Goal: Task Accomplishment & Management: Use online tool/utility

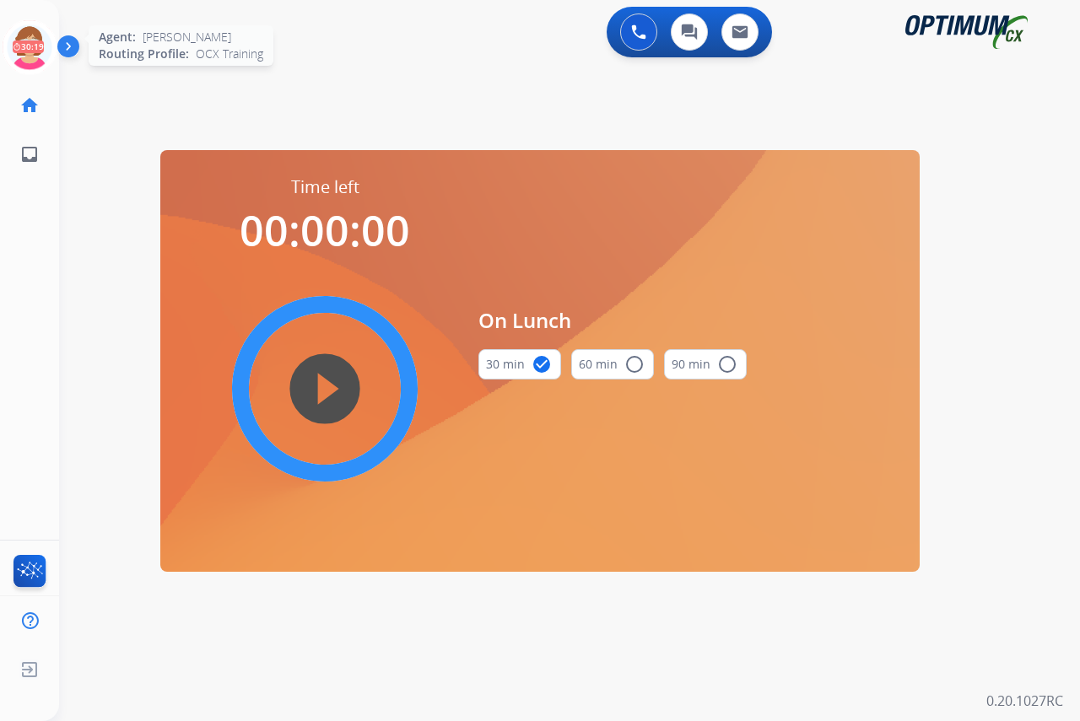
click at [26, 35] on icon at bounding box center [30, 47] width 55 height 55
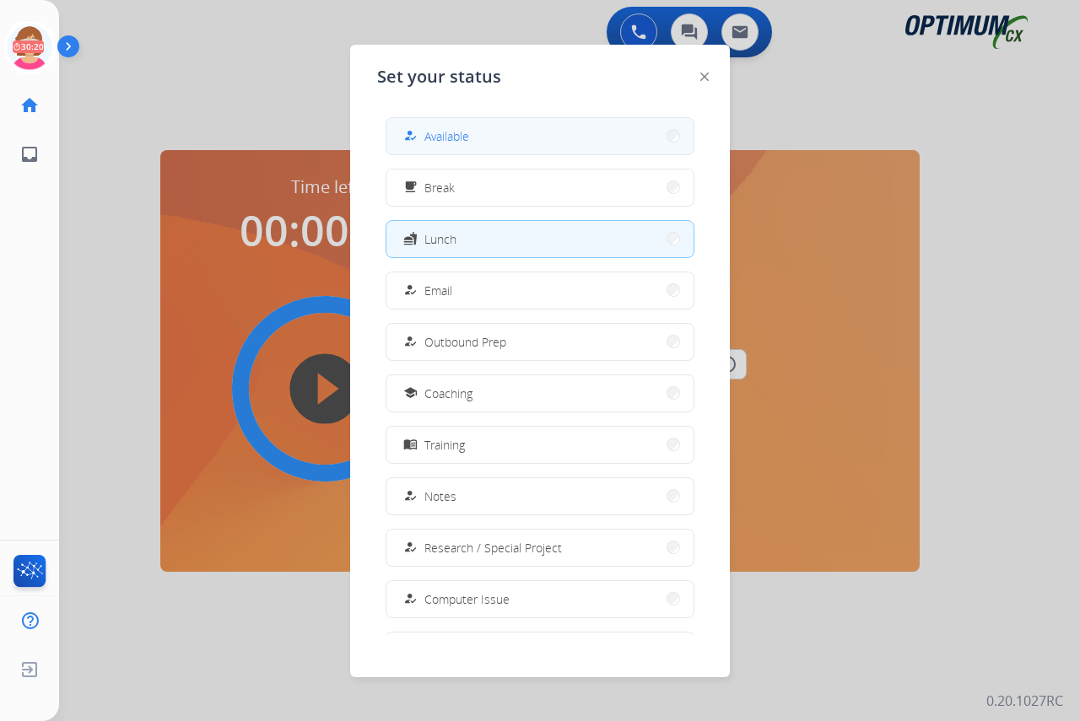
click at [425, 140] on div "how_to_reg Available" at bounding box center [434, 136] width 69 height 20
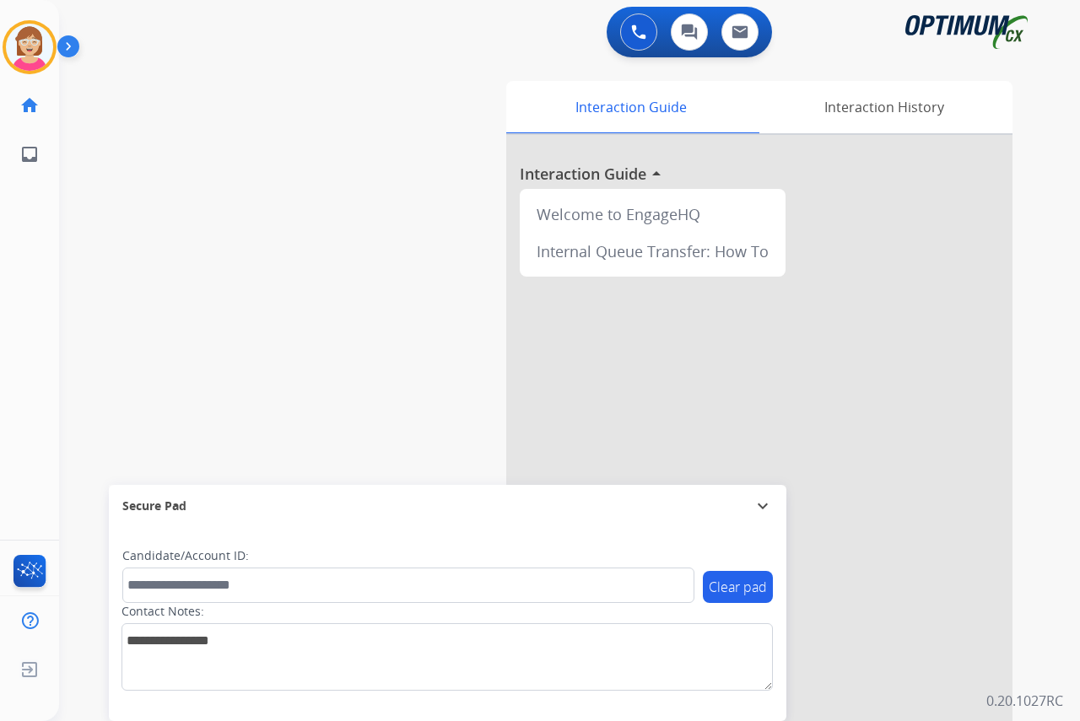
click at [26, 265] on div "[PERSON_NAME] Available Edit Avatar Agent: [PERSON_NAME] Profile: OCX Training …" at bounding box center [29, 360] width 59 height 721
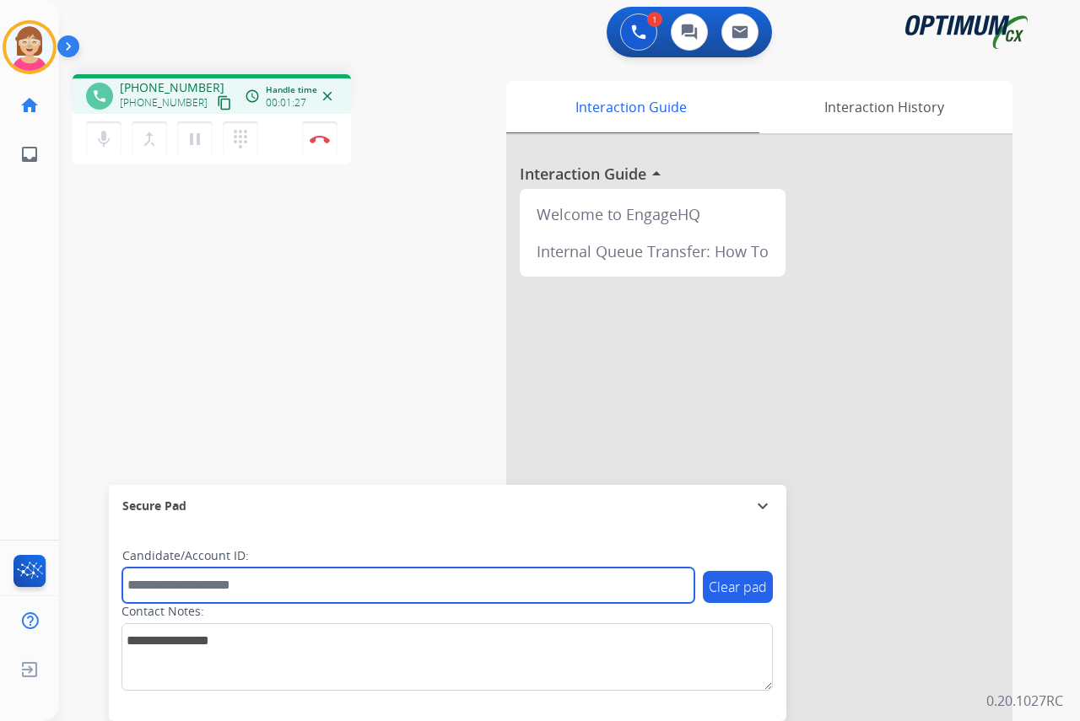
click at [159, 590] on input "text" at bounding box center [408, 585] width 572 height 35
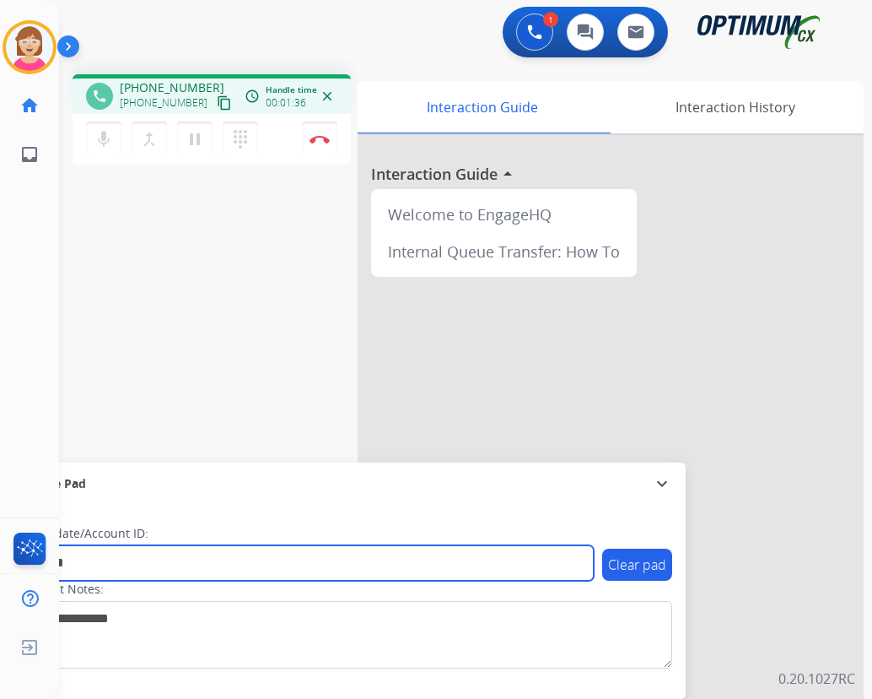
type input "*******"
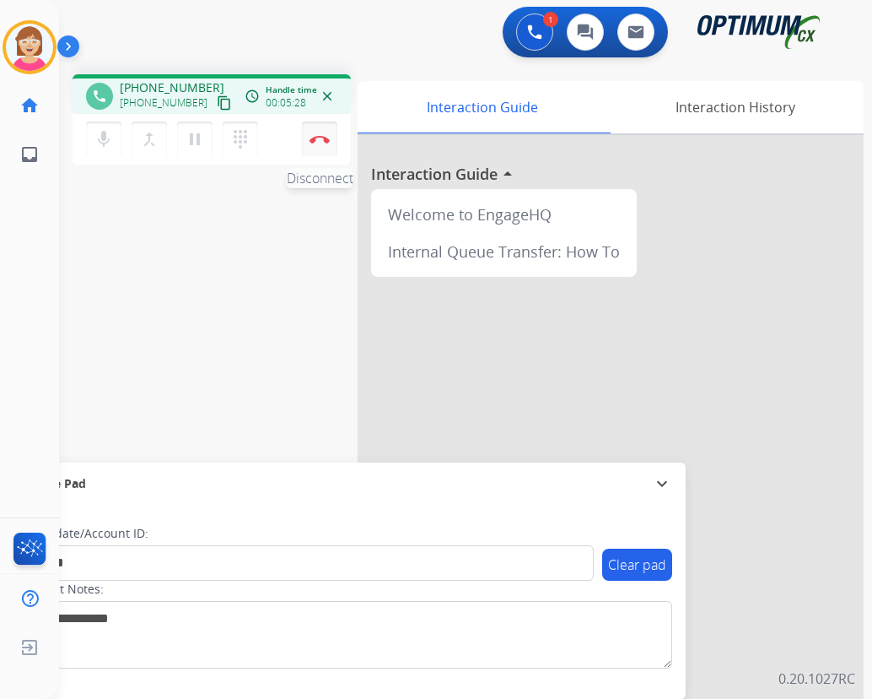
click at [320, 137] on img at bounding box center [320, 139] width 20 height 8
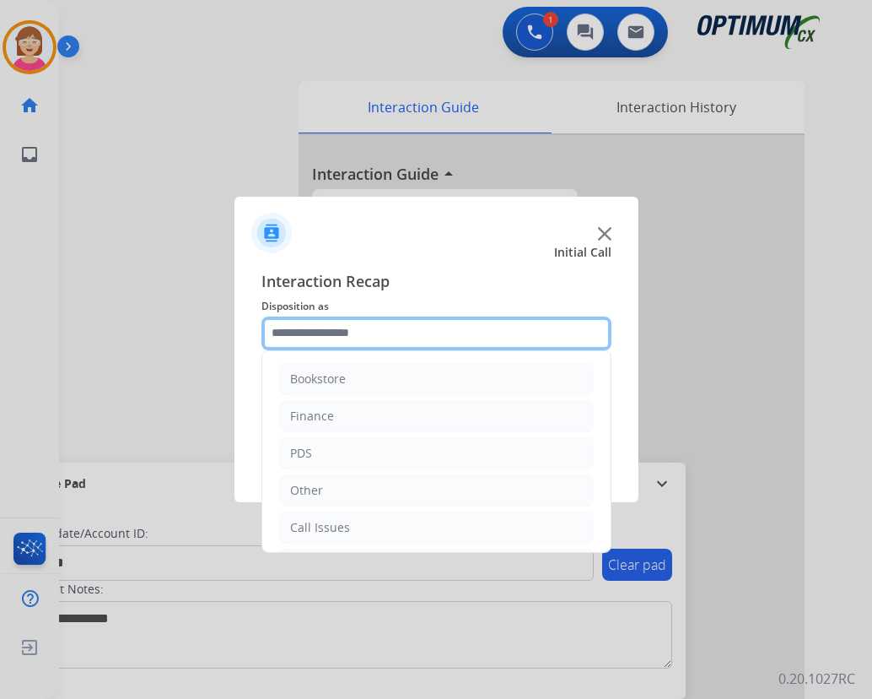
click at [306, 336] on input "text" at bounding box center [437, 333] width 350 height 34
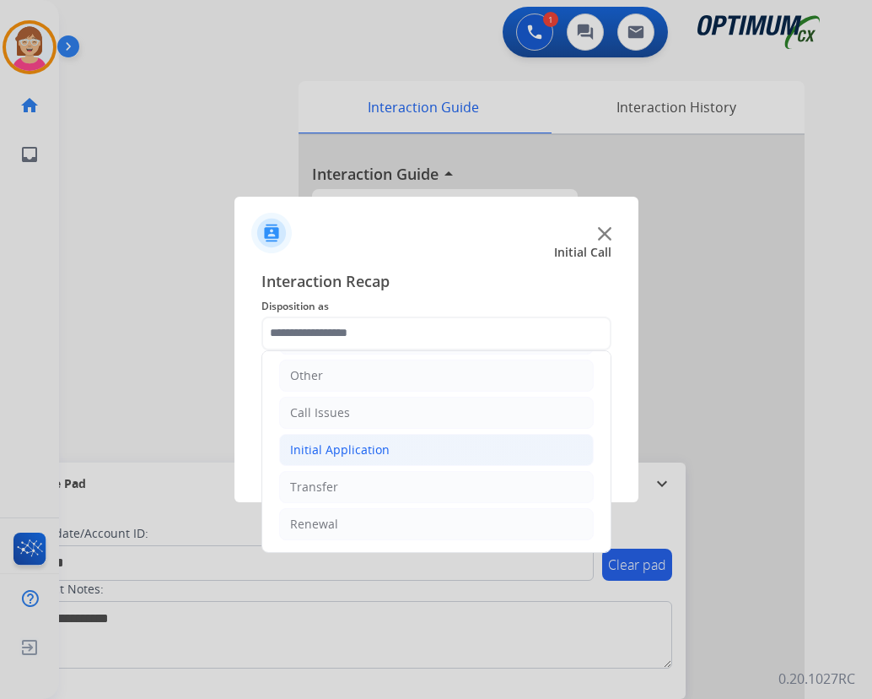
click at [355, 452] on div "Initial Application" at bounding box center [340, 449] width 100 height 17
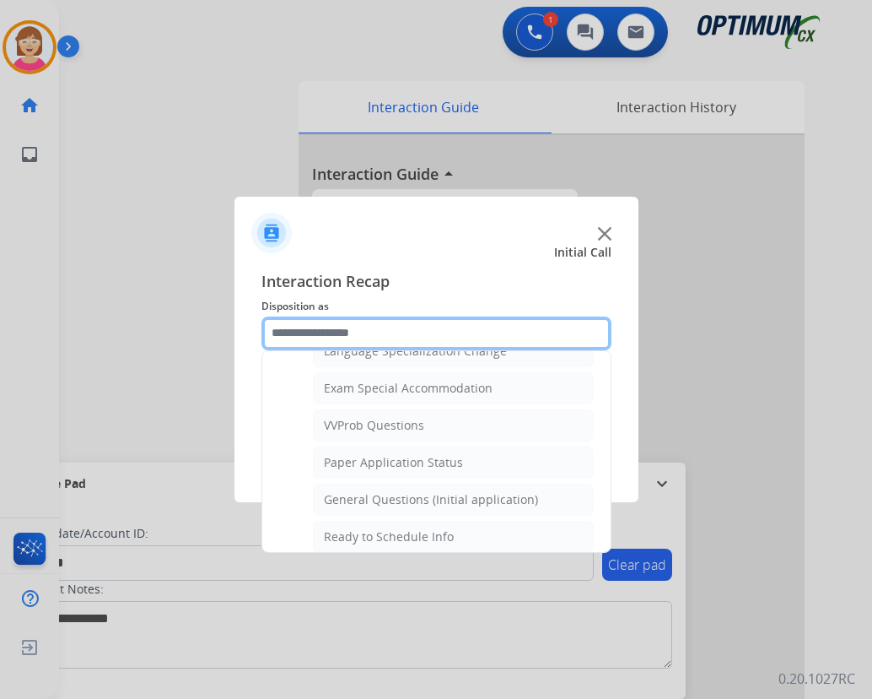
scroll to position [874, 0]
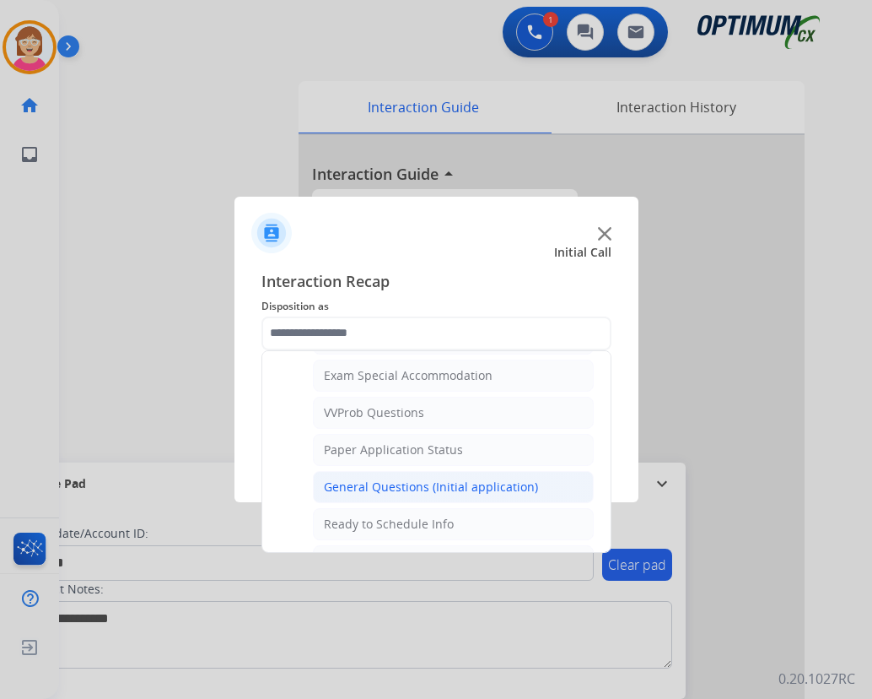
click at [387, 487] on div "General Questions (Initial application)" at bounding box center [431, 486] width 214 height 17
type input "**********"
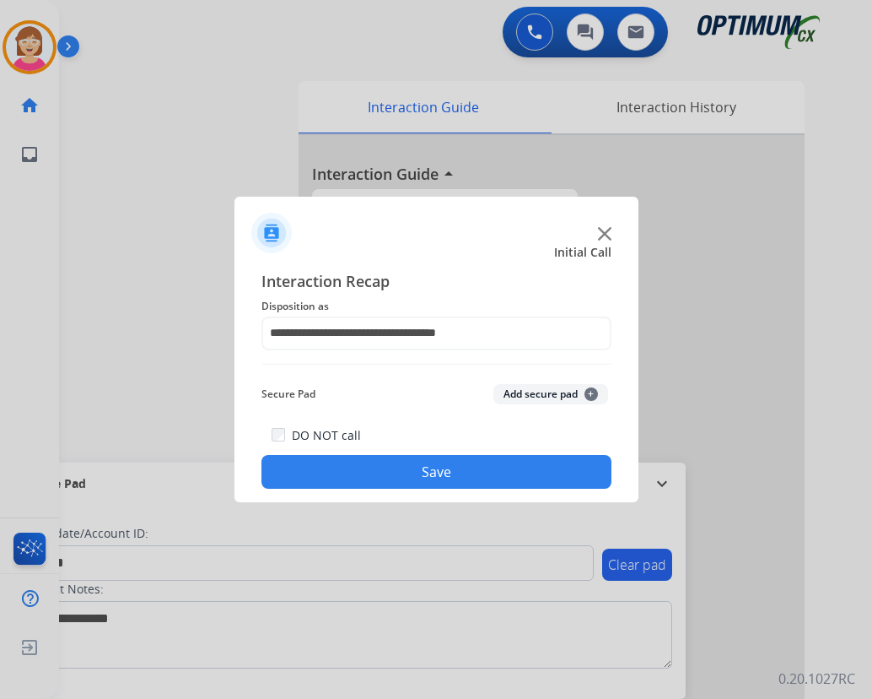
click at [590, 392] on span "+" at bounding box center [592, 394] width 14 height 14
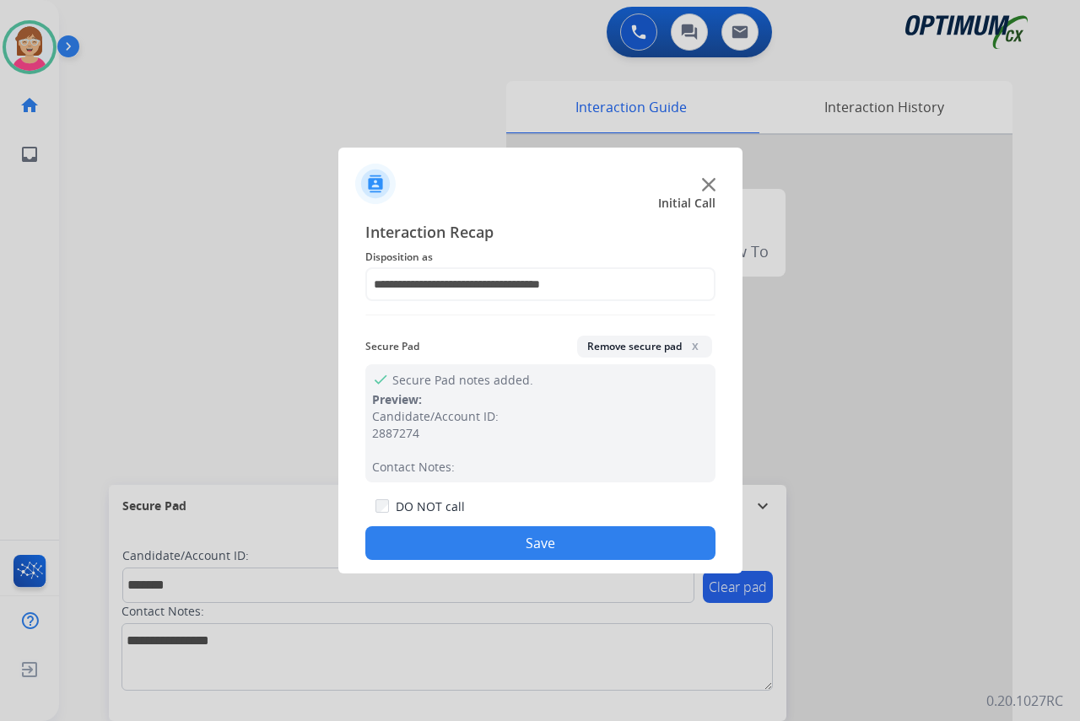
click at [492, 545] on button "Save" at bounding box center [540, 544] width 350 height 34
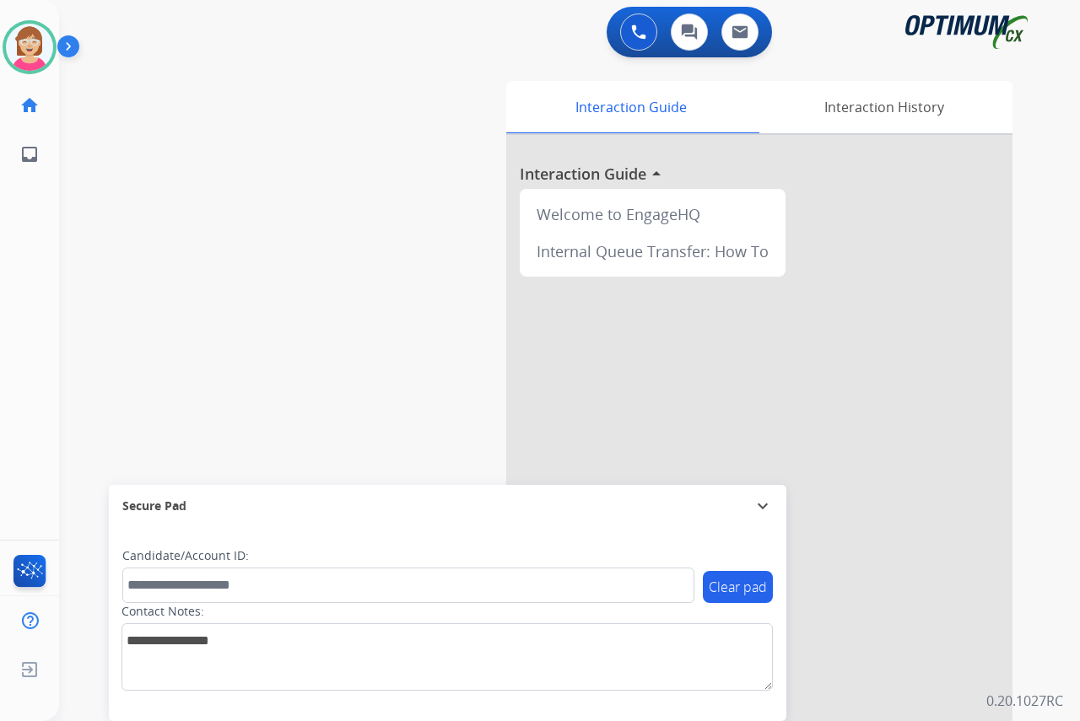
click at [25, 259] on div "[PERSON_NAME] Available Edit Avatar Agent: [PERSON_NAME] Profile: OCX Training …" at bounding box center [29, 360] width 59 height 721
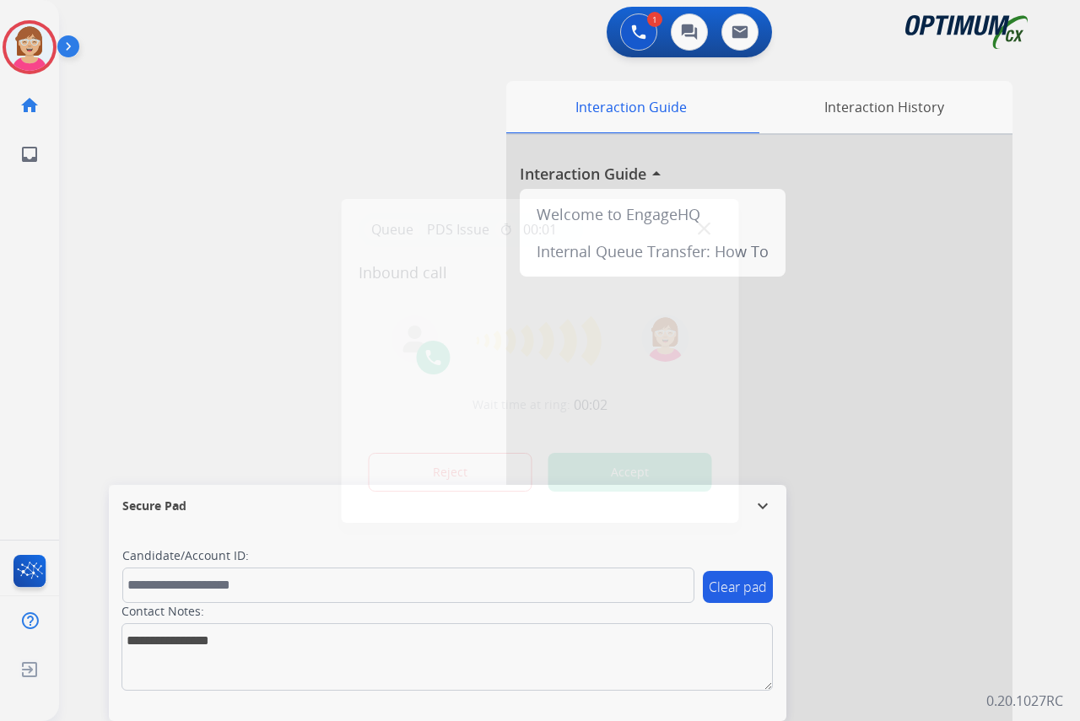
click at [33, 270] on div at bounding box center [540, 360] width 1080 height 721
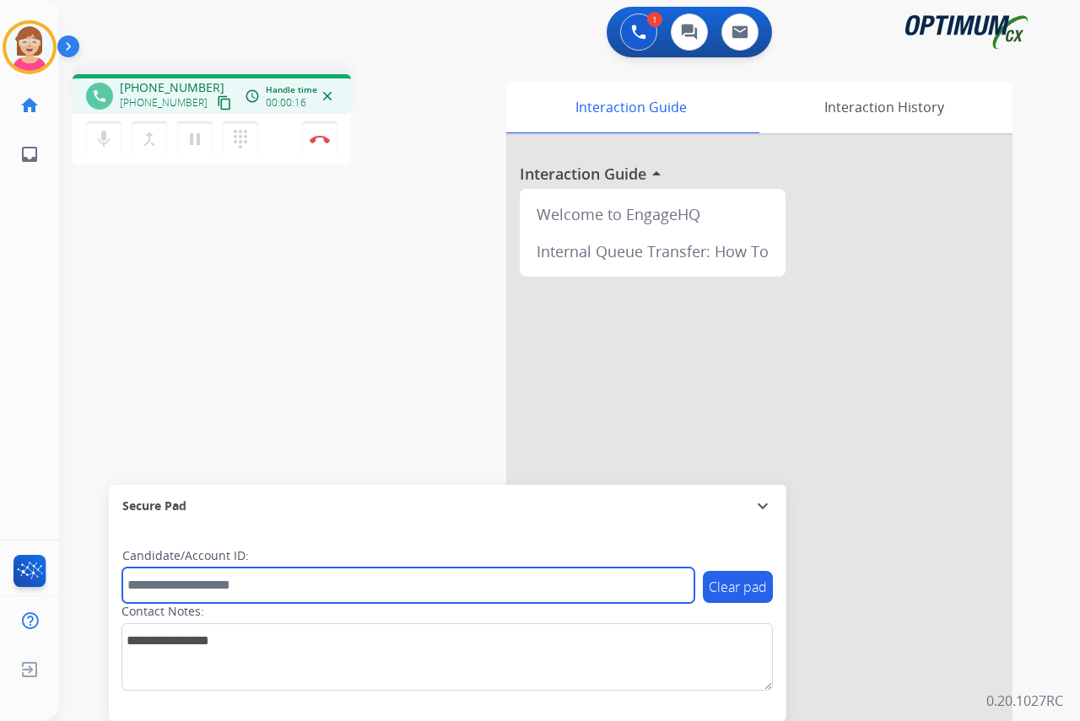
click at [164, 586] on input "text" at bounding box center [408, 585] width 572 height 35
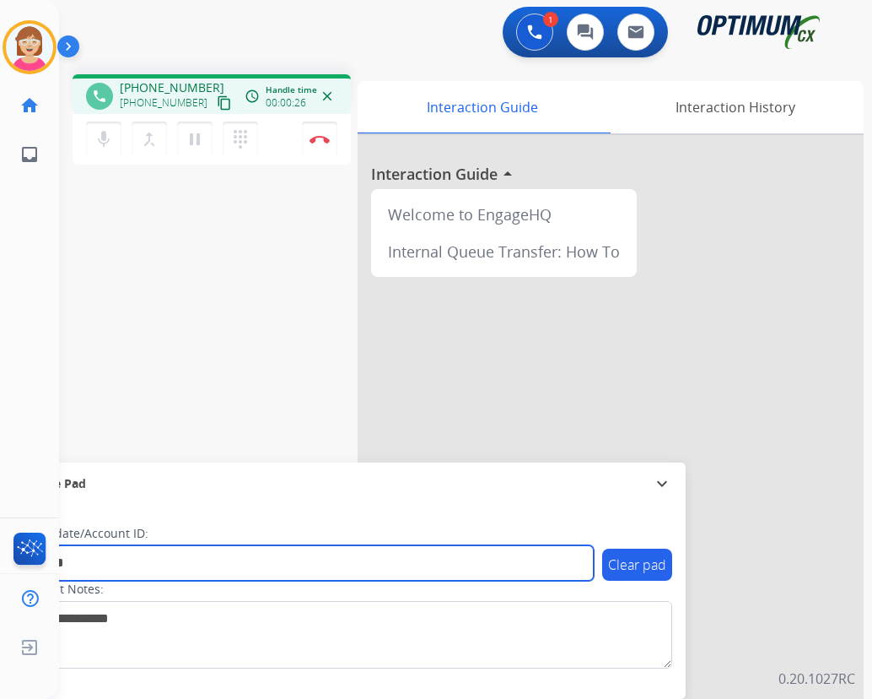
type input "*******"
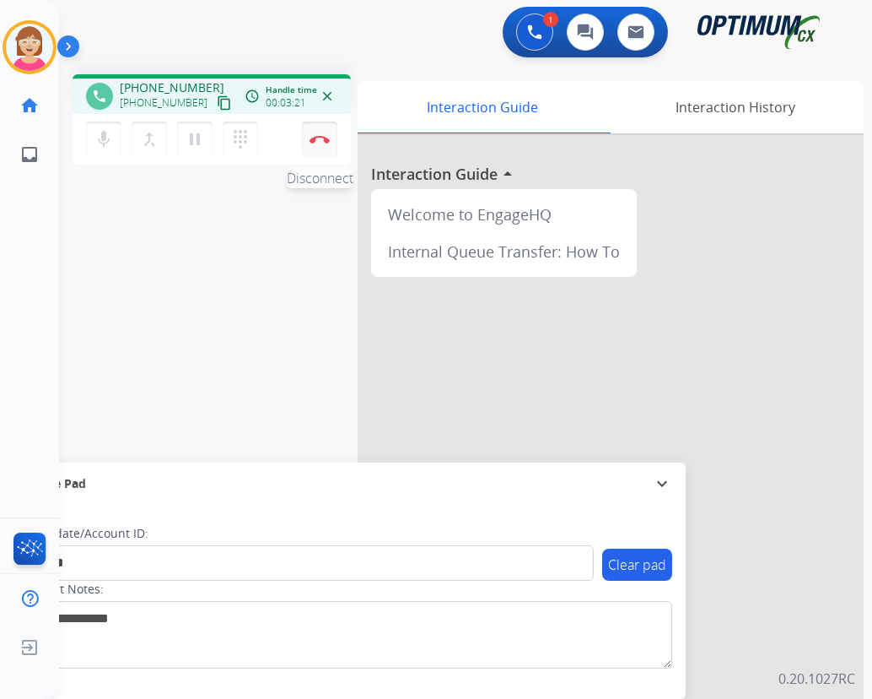
drag, startPoint x: 320, startPoint y: 139, endPoint x: 310, endPoint y: 131, distance: 13.2
click at [310, 131] on button "Disconnect" at bounding box center [319, 139] width 35 height 35
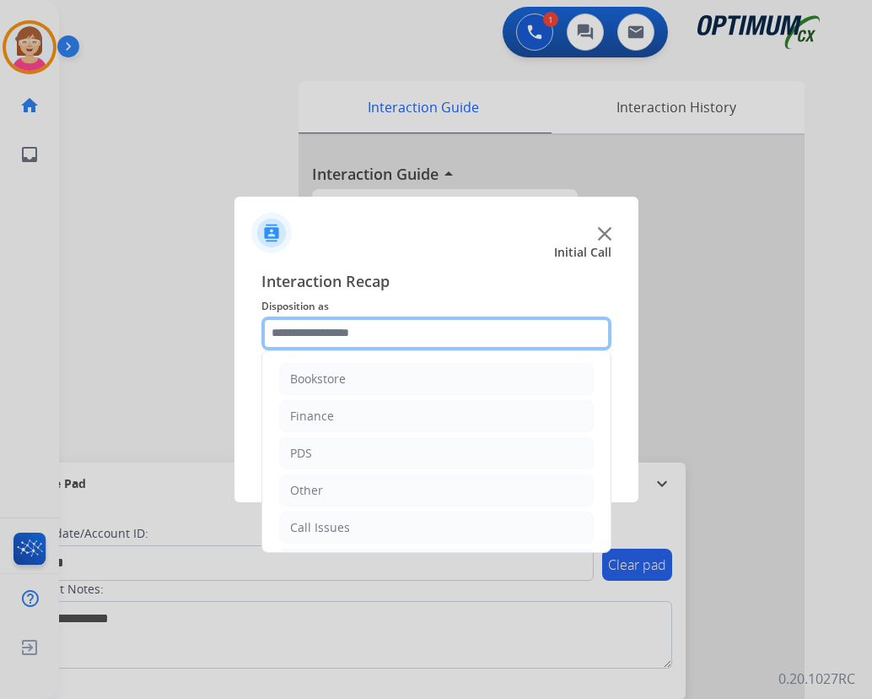
click at [291, 336] on input "text" at bounding box center [437, 333] width 350 height 34
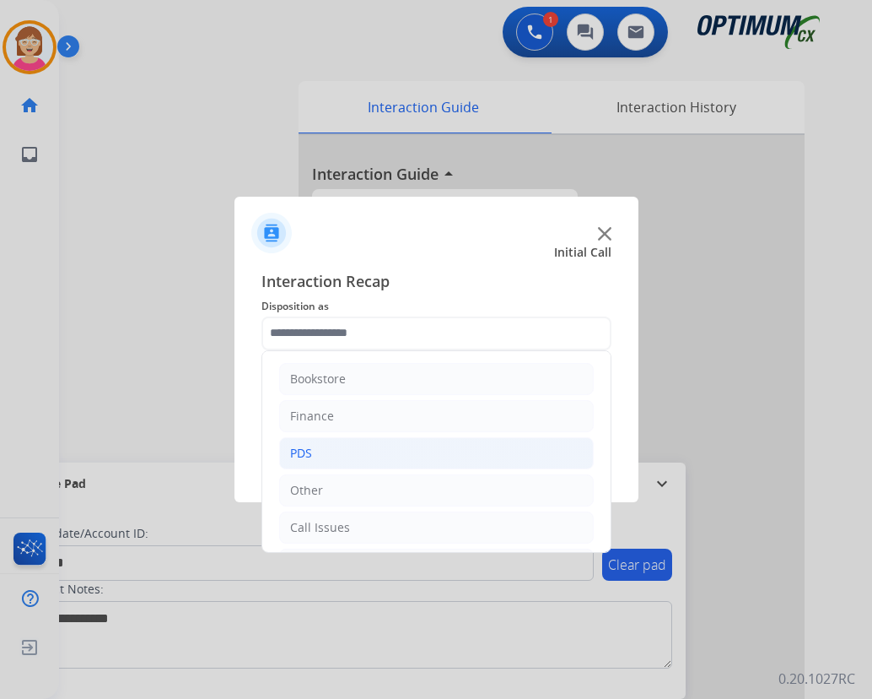
click at [314, 451] on li "PDS" at bounding box center [436, 453] width 315 height 32
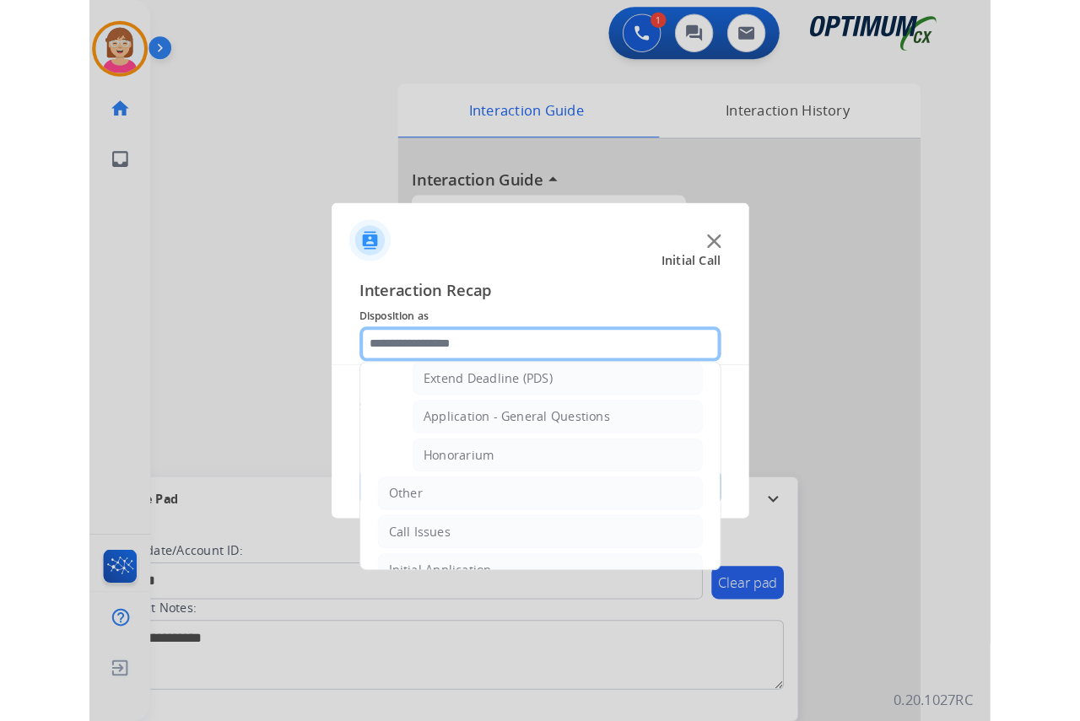
scroll to position [506, 0]
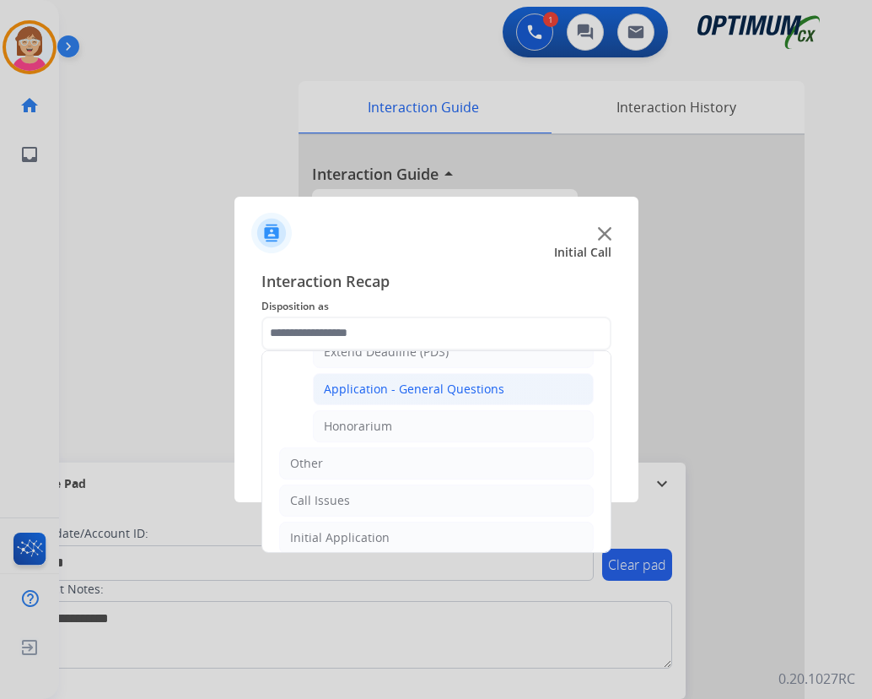
click at [440, 383] on div "Application - General Questions" at bounding box center [414, 389] width 181 height 17
type input "**********"
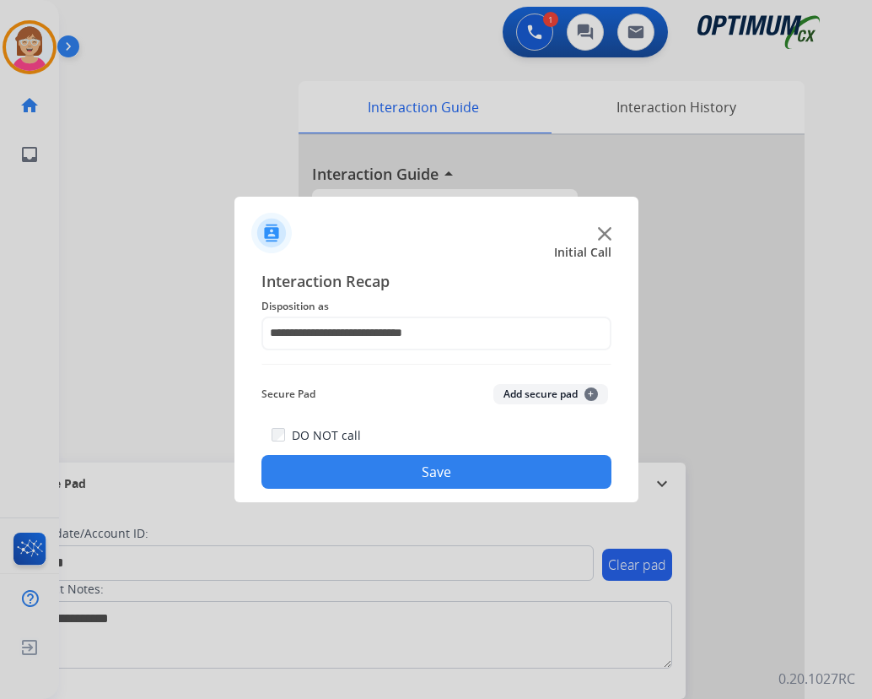
click at [589, 392] on span "+" at bounding box center [592, 394] width 14 height 14
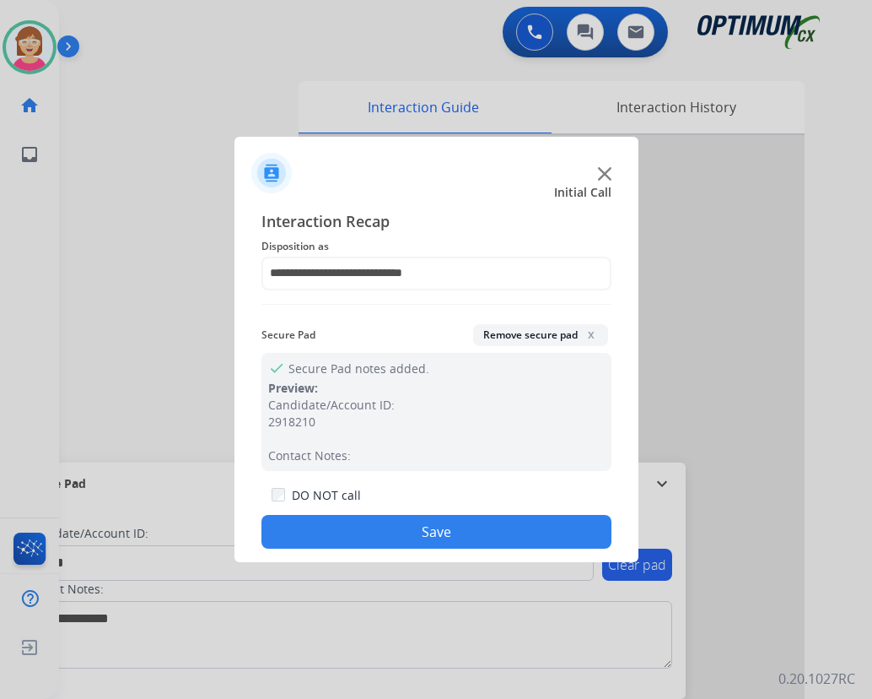
click at [371, 537] on button "Save" at bounding box center [437, 532] width 350 height 34
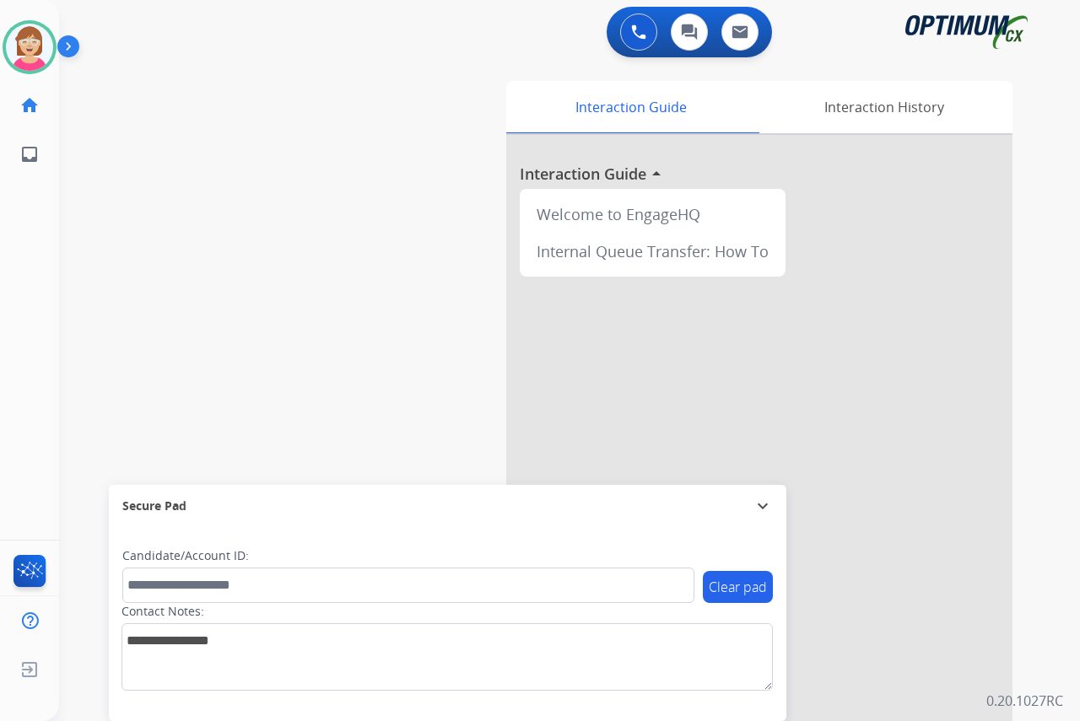
click at [31, 348] on div "[PERSON_NAME] Available Edit Avatar Agent: [PERSON_NAME] Profile: OCX Training …" at bounding box center [29, 360] width 59 height 721
click at [35, 230] on div "[PERSON_NAME] Available Edit Avatar Agent: [PERSON_NAME] Profile: OCX Training …" at bounding box center [29, 360] width 59 height 721
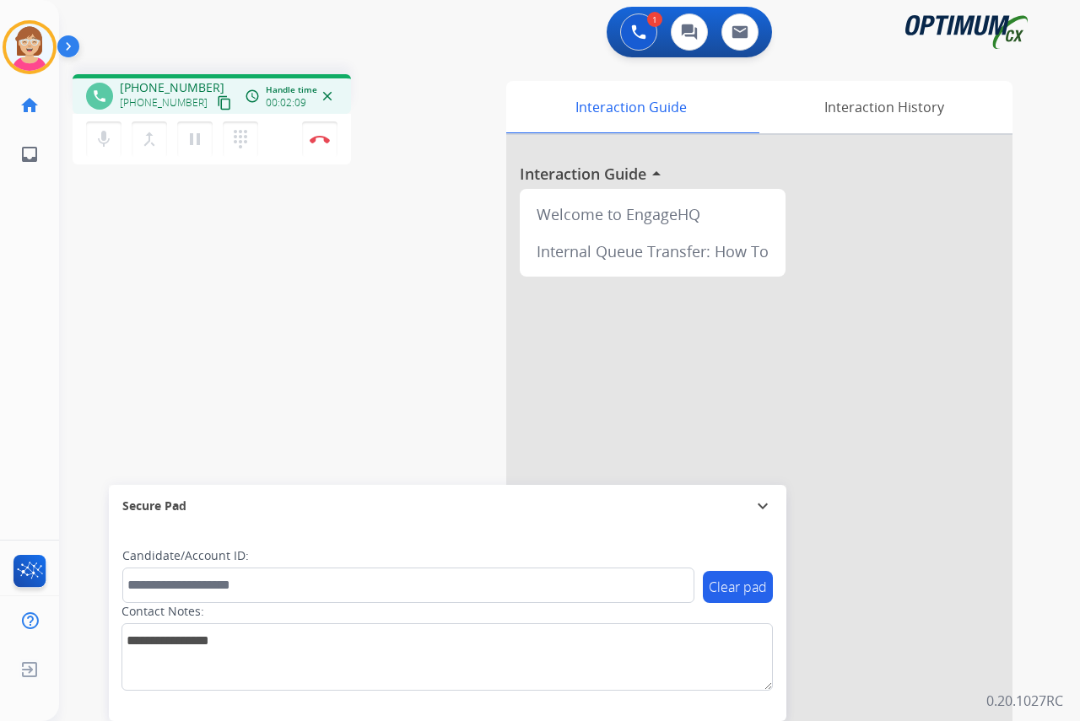
click at [33, 281] on div "[PERSON_NAME] Edit Avatar Agent: [PERSON_NAME] Profile: OCX Training home Home …" at bounding box center [29, 360] width 59 height 721
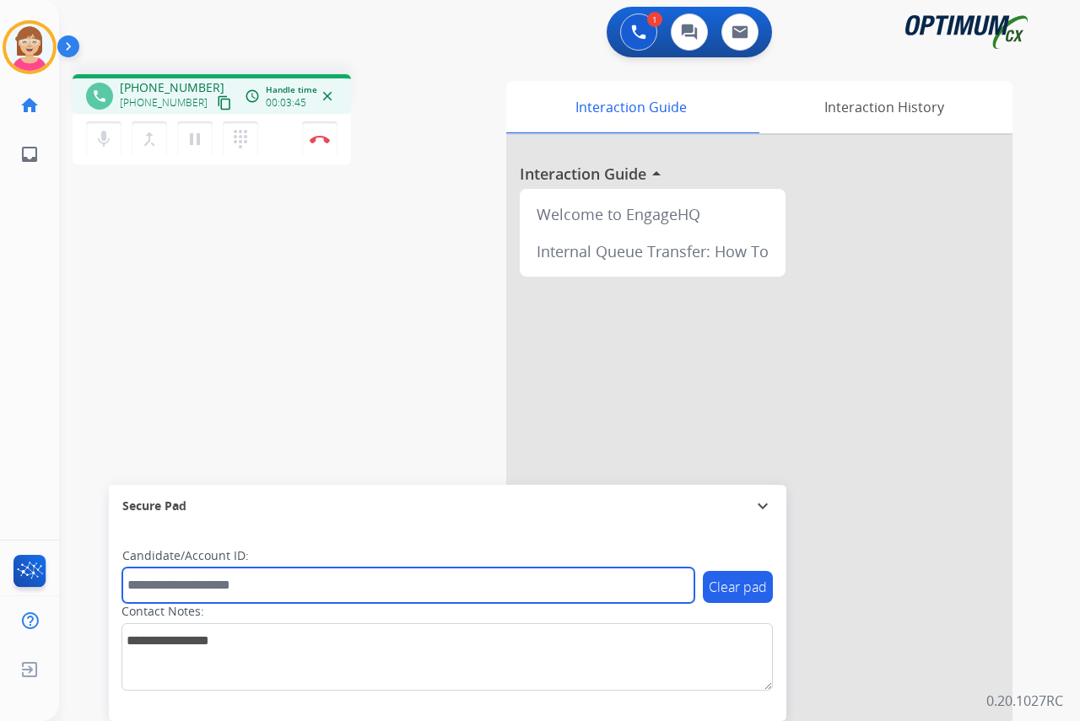
click at [150, 586] on input "text" at bounding box center [408, 585] width 572 height 35
type input "**********"
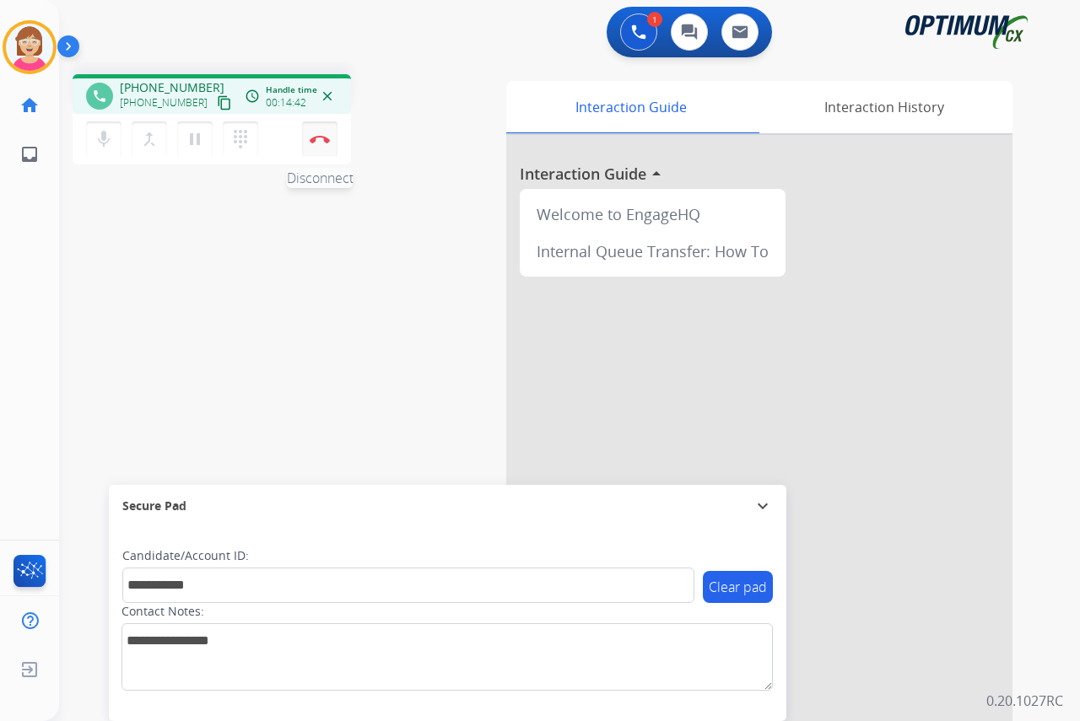
click at [324, 136] on img at bounding box center [320, 139] width 20 height 8
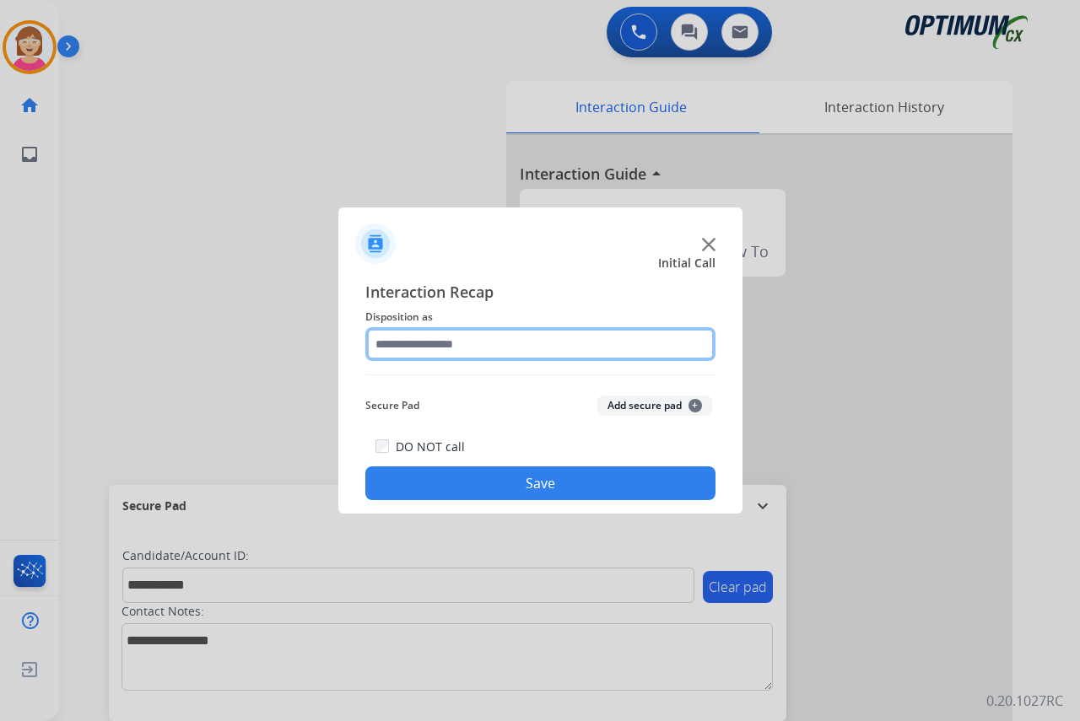
click at [381, 346] on input "text" at bounding box center [540, 344] width 350 height 34
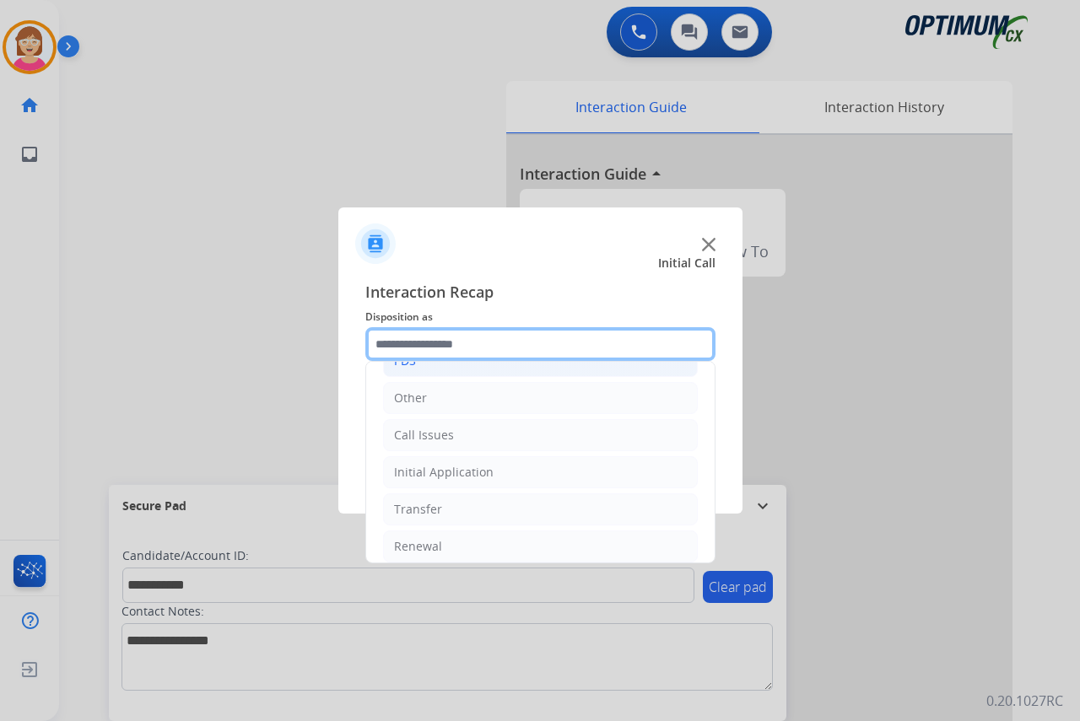
scroll to position [115, 0]
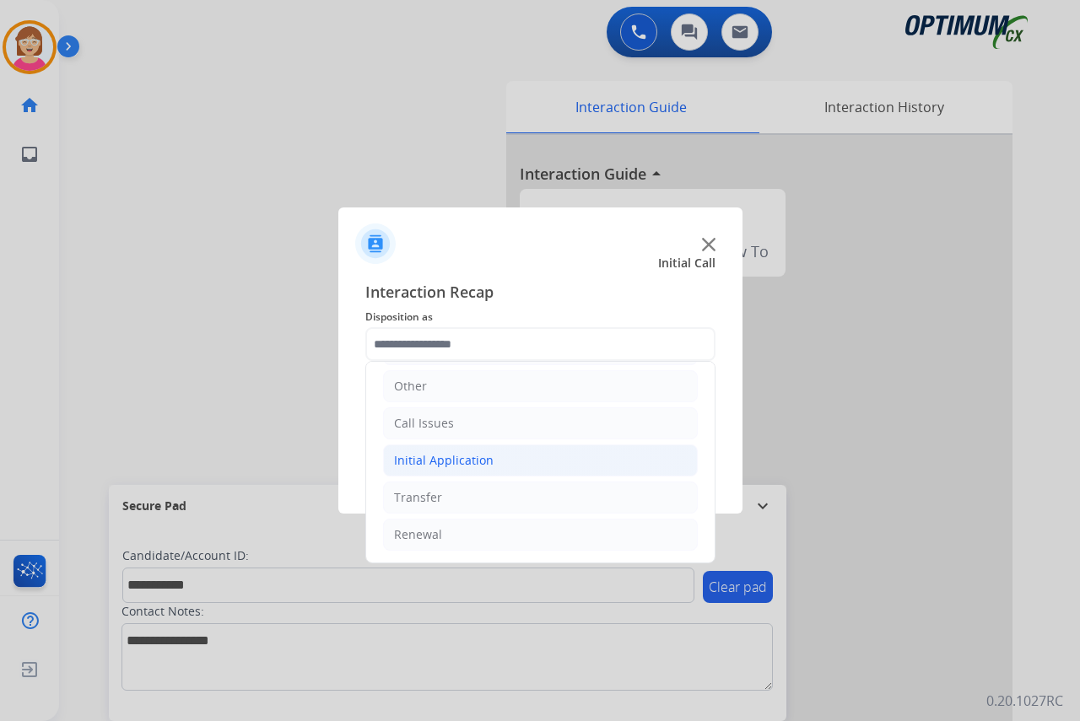
click at [455, 466] on div "Initial Application" at bounding box center [444, 460] width 100 height 17
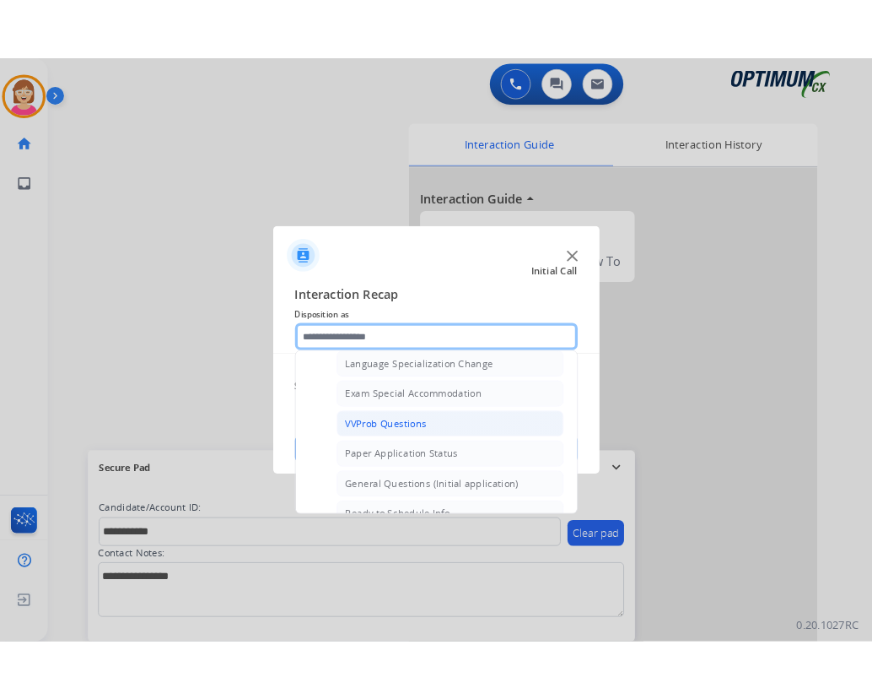
scroll to position [959, 0]
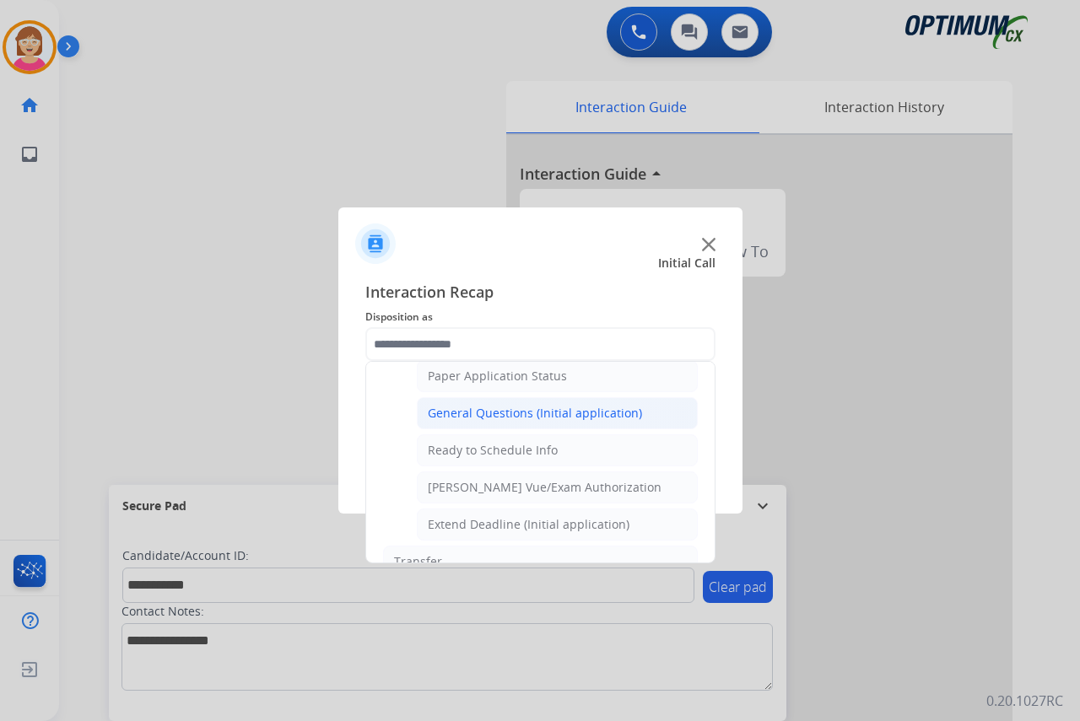
click at [516, 413] on div "General Questions (Initial application)" at bounding box center [535, 413] width 214 height 17
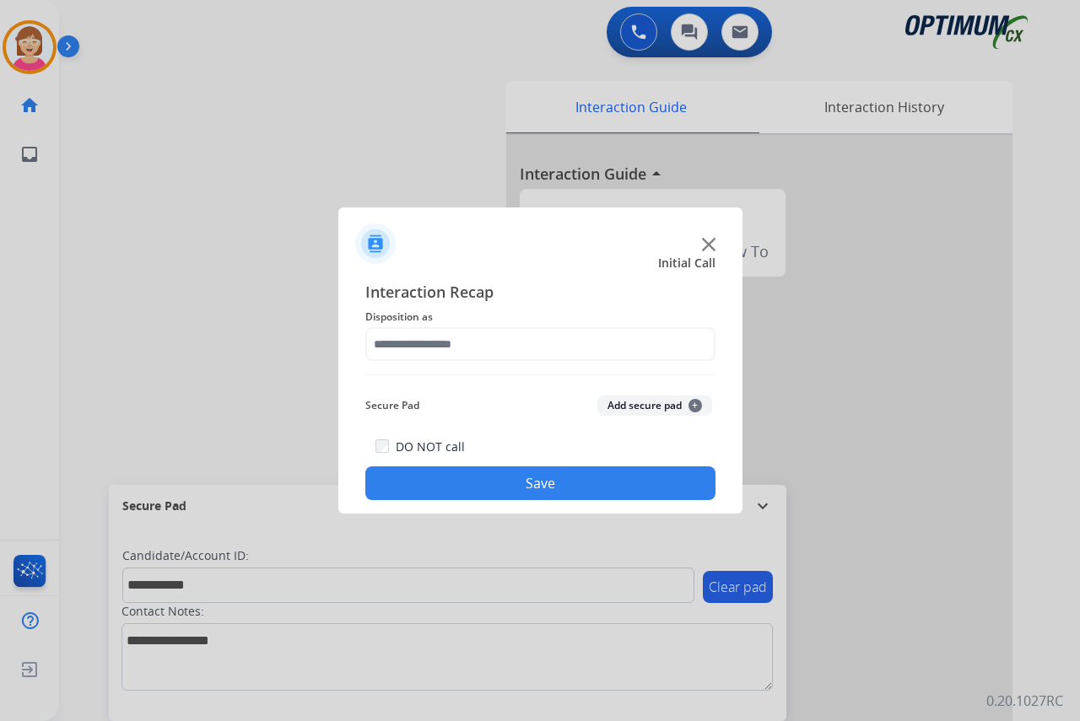
type input "**********"
click at [696, 403] on span "+" at bounding box center [696, 406] width 14 height 14
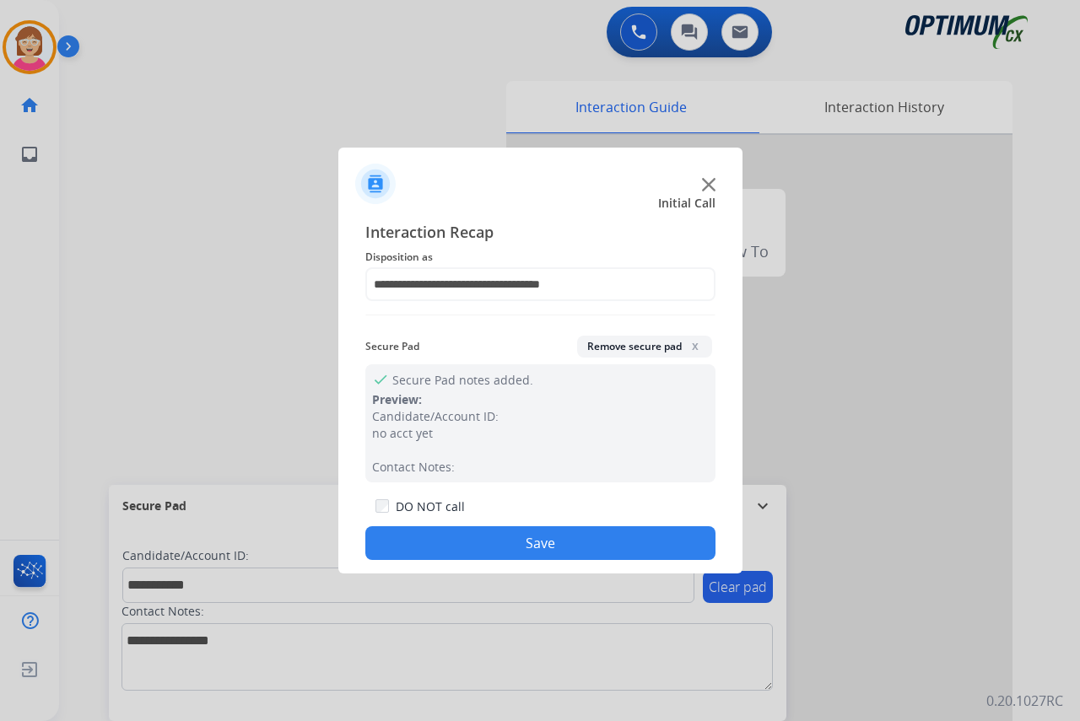
click at [498, 537] on button "Save" at bounding box center [540, 544] width 350 height 34
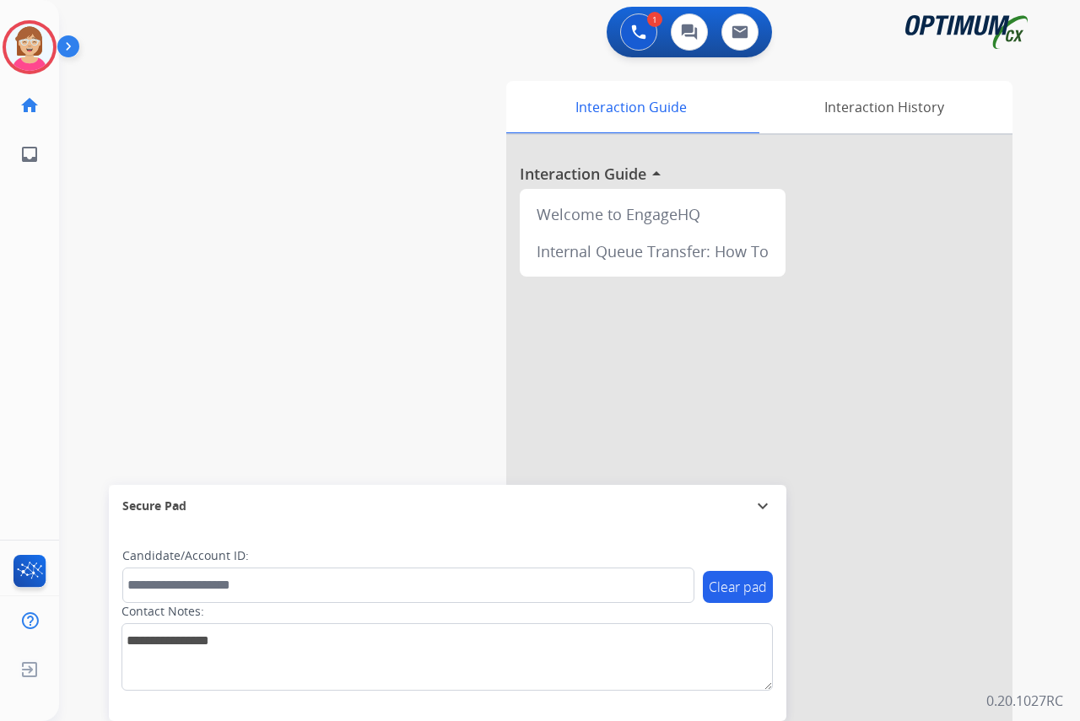
click at [12, 301] on div at bounding box center [540, 360] width 1080 height 721
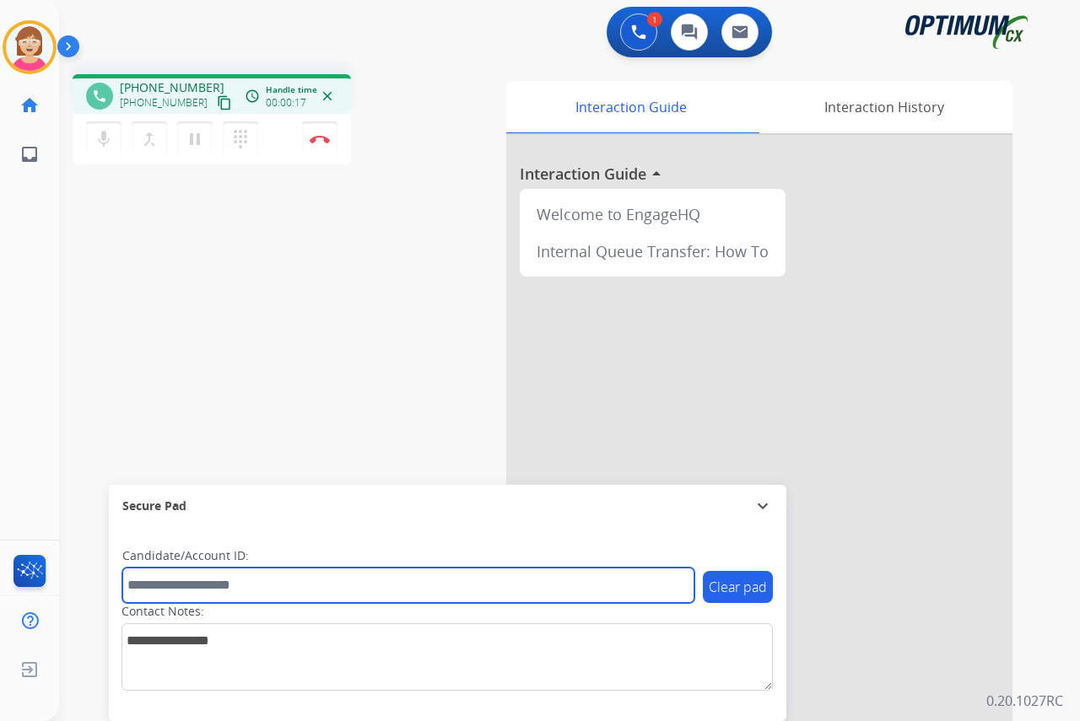
click at [159, 588] on input "text" at bounding box center [408, 585] width 572 height 35
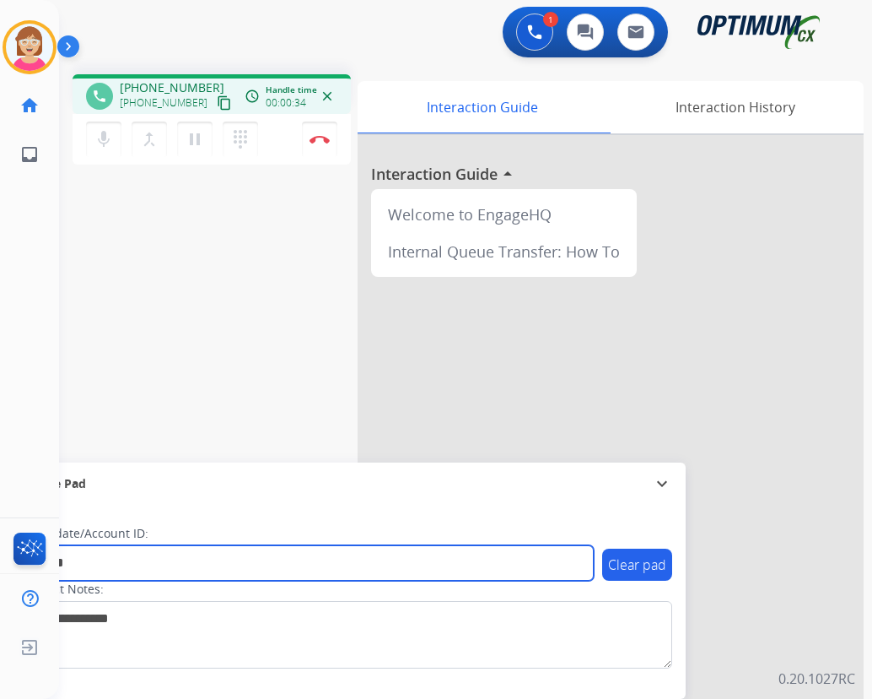
type input "*******"
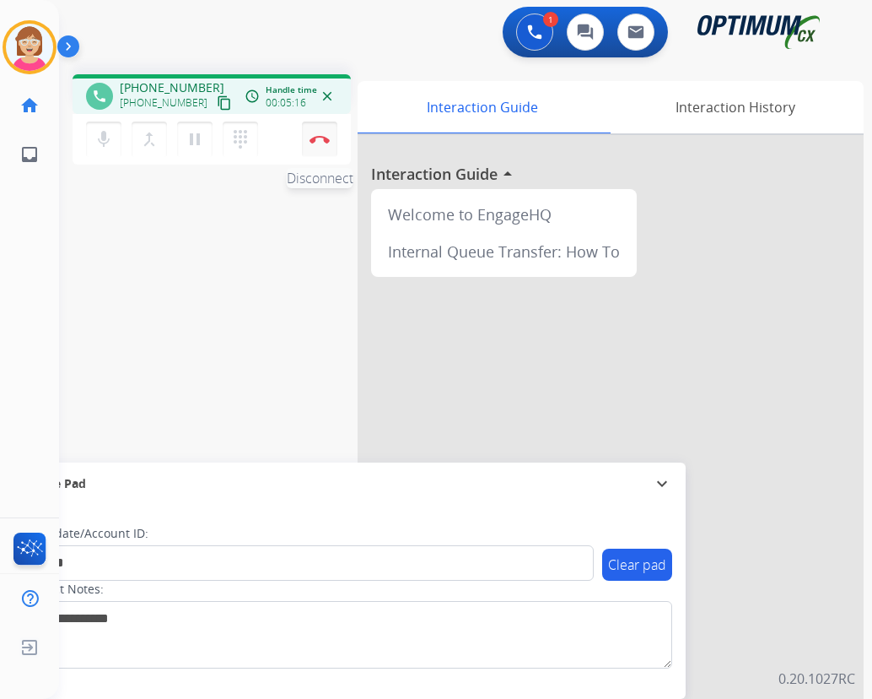
click at [318, 136] on img at bounding box center [320, 139] width 20 height 8
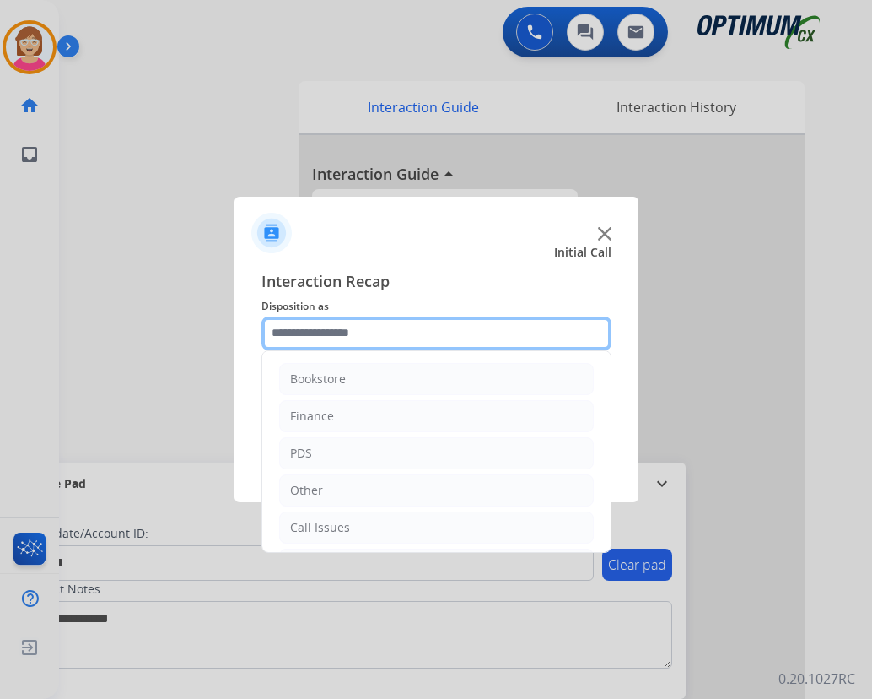
click at [289, 337] on input "text" at bounding box center [437, 333] width 350 height 34
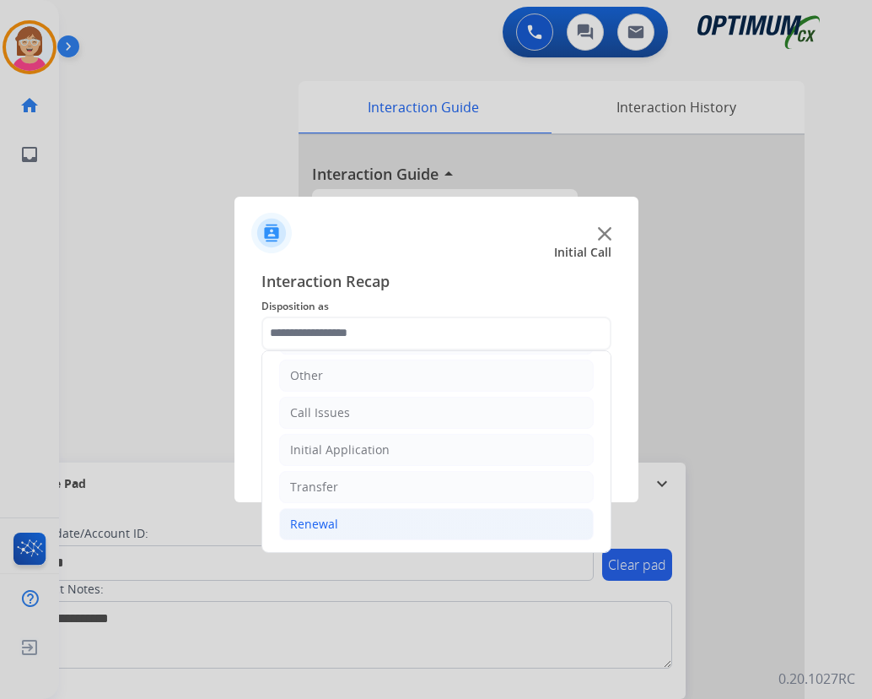
click at [311, 521] on div "Renewal" at bounding box center [314, 524] width 48 height 17
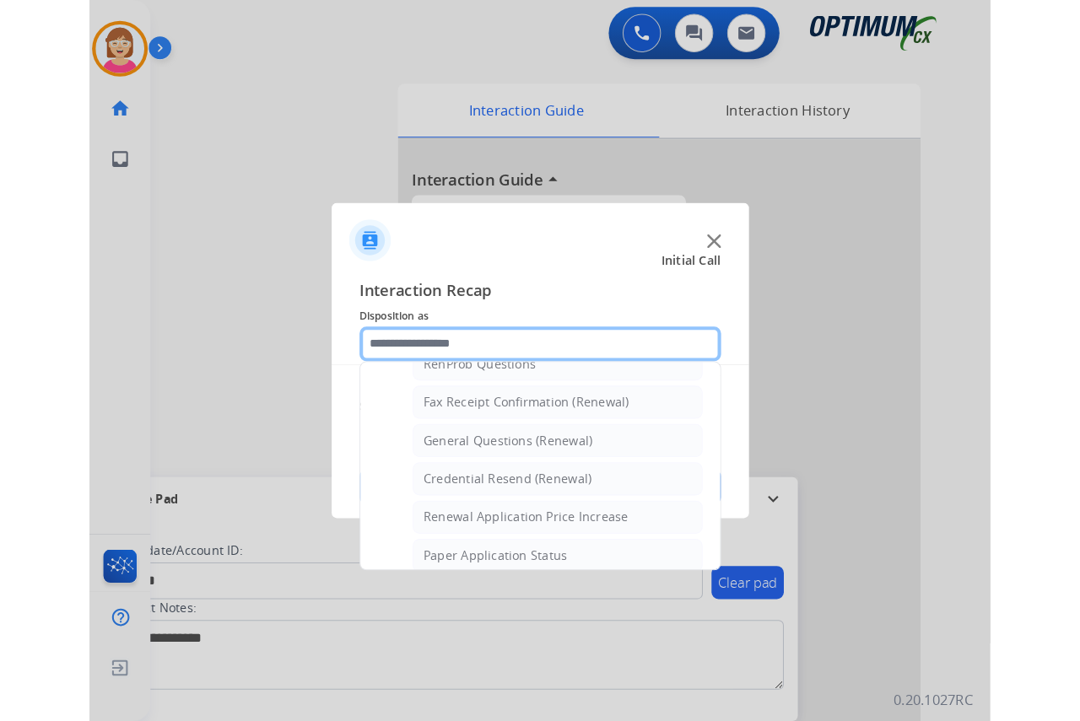
scroll to position [452, 0]
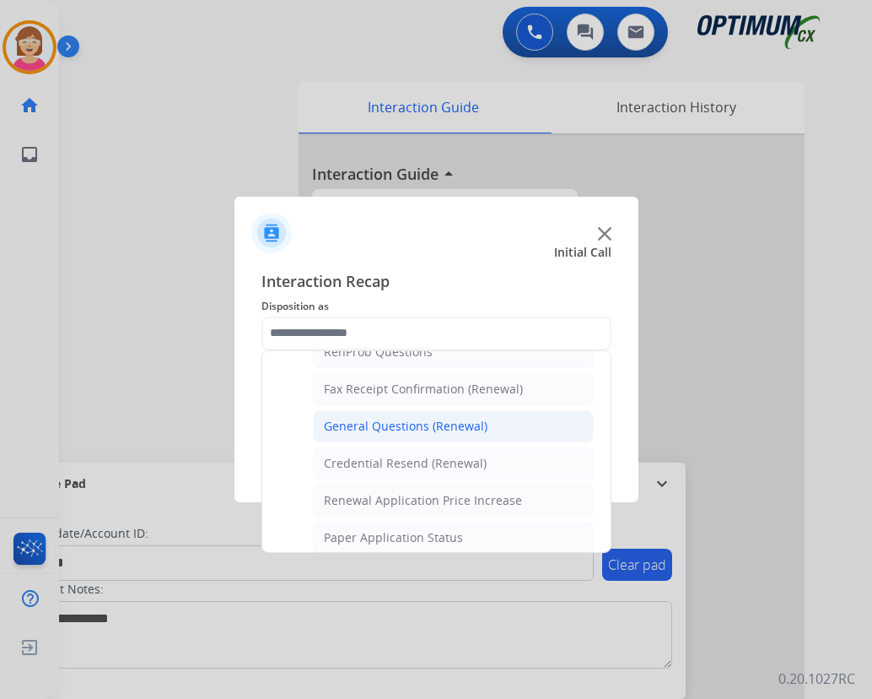
click at [389, 428] on div "General Questions (Renewal)" at bounding box center [406, 426] width 164 height 17
type input "**********"
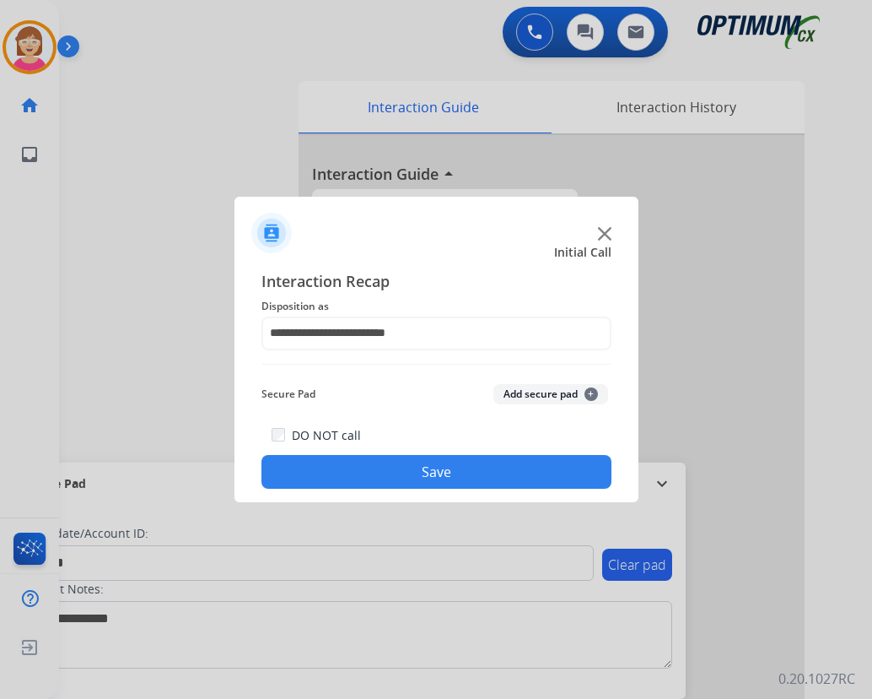
click at [592, 392] on span "+" at bounding box center [592, 394] width 14 height 14
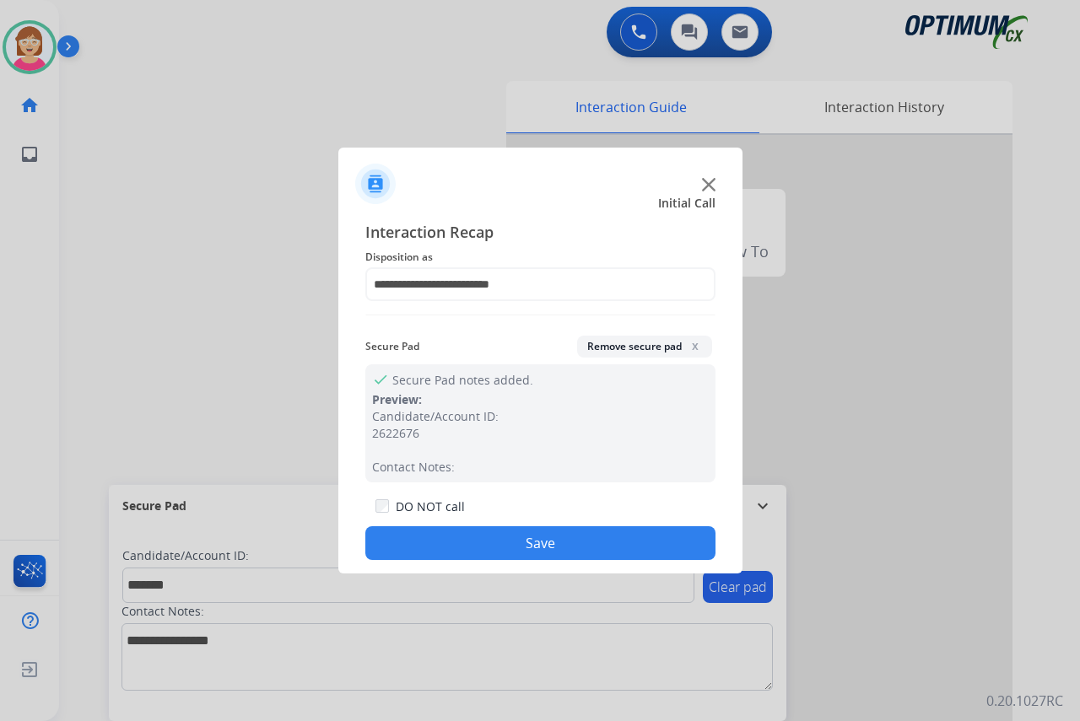
click at [431, 546] on button "Save" at bounding box center [540, 544] width 350 height 34
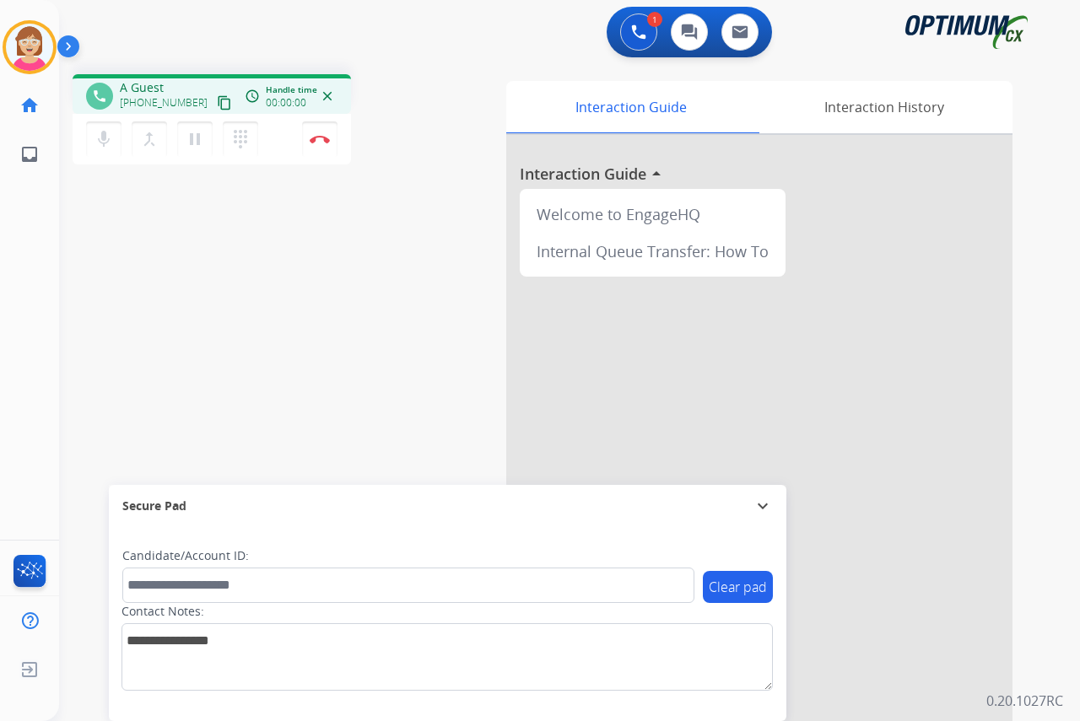
click at [49, 209] on div "[PERSON_NAME] Edit Avatar Agent: [PERSON_NAME] Profile: OCX Training home Home …" at bounding box center [29, 360] width 59 height 721
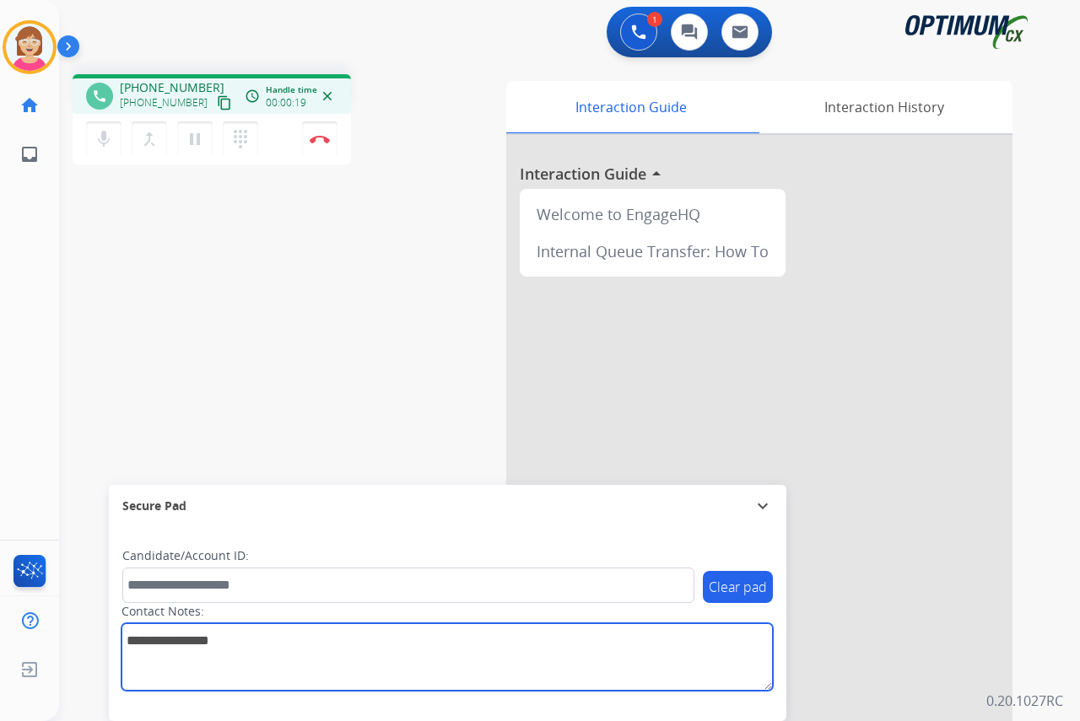
click at [136, 638] on textarea at bounding box center [447, 658] width 651 height 68
type textarea "******"
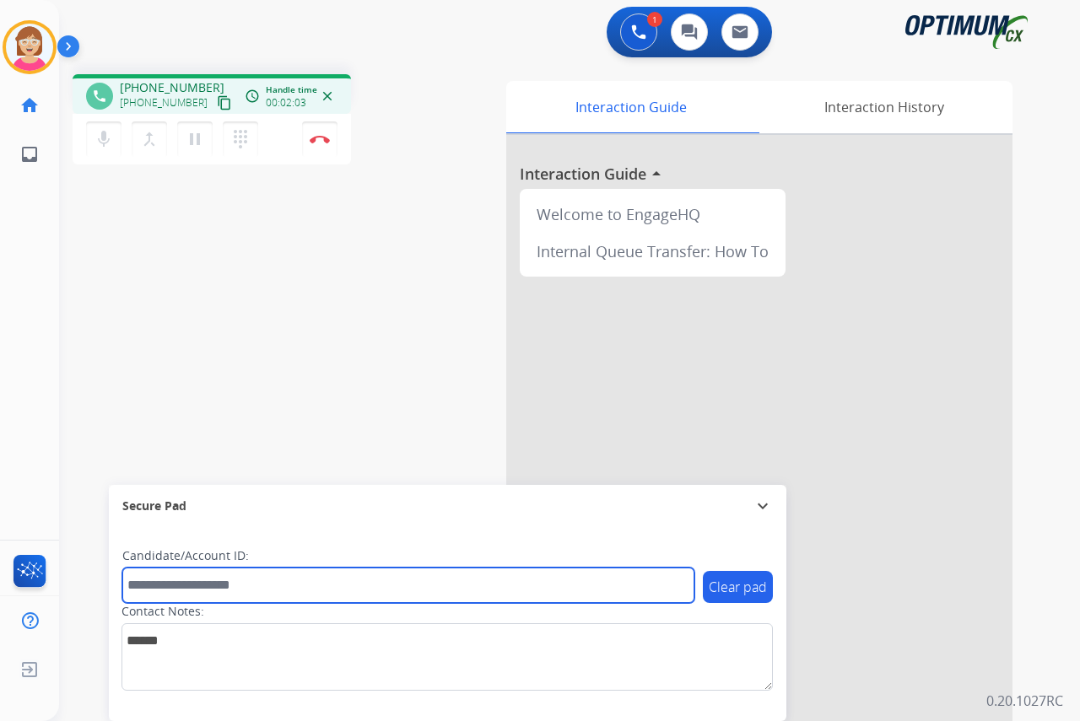
click at [142, 581] on input "text" at bounding box center [408, 585] width 572 height 35
click at [133, 586] on input "**********" at bounding box center [408, 585] width 572 height 35
type input "**********"
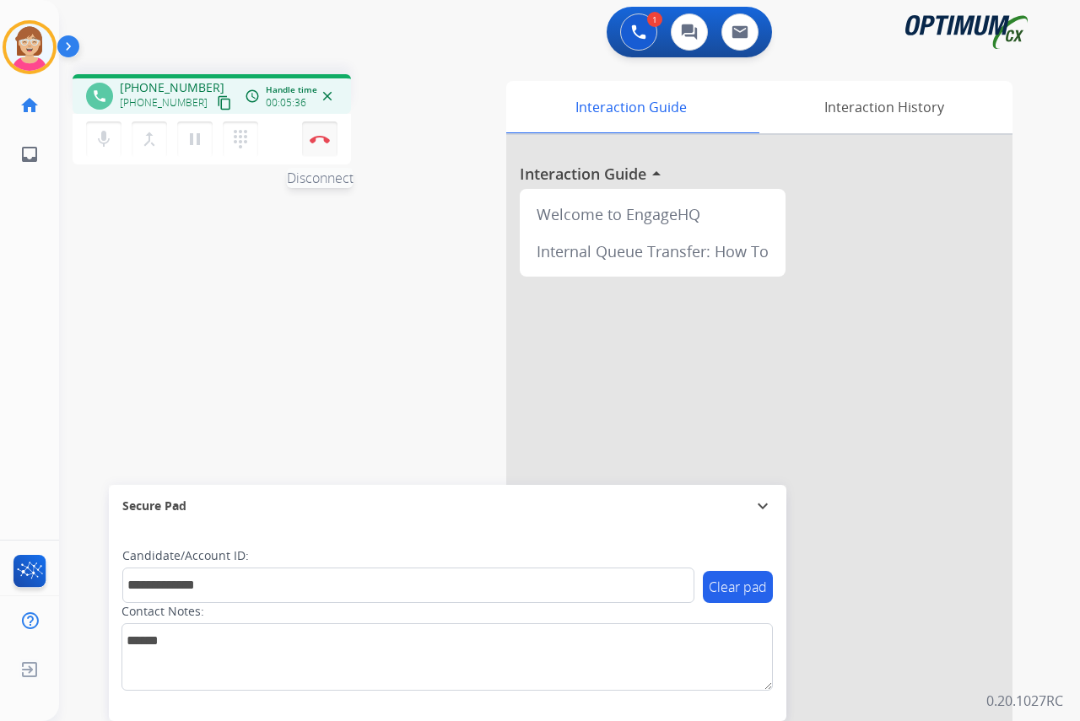
click at [321, 134] on button "Disconnect" at bounding box center [319, 139] width 35 height 35
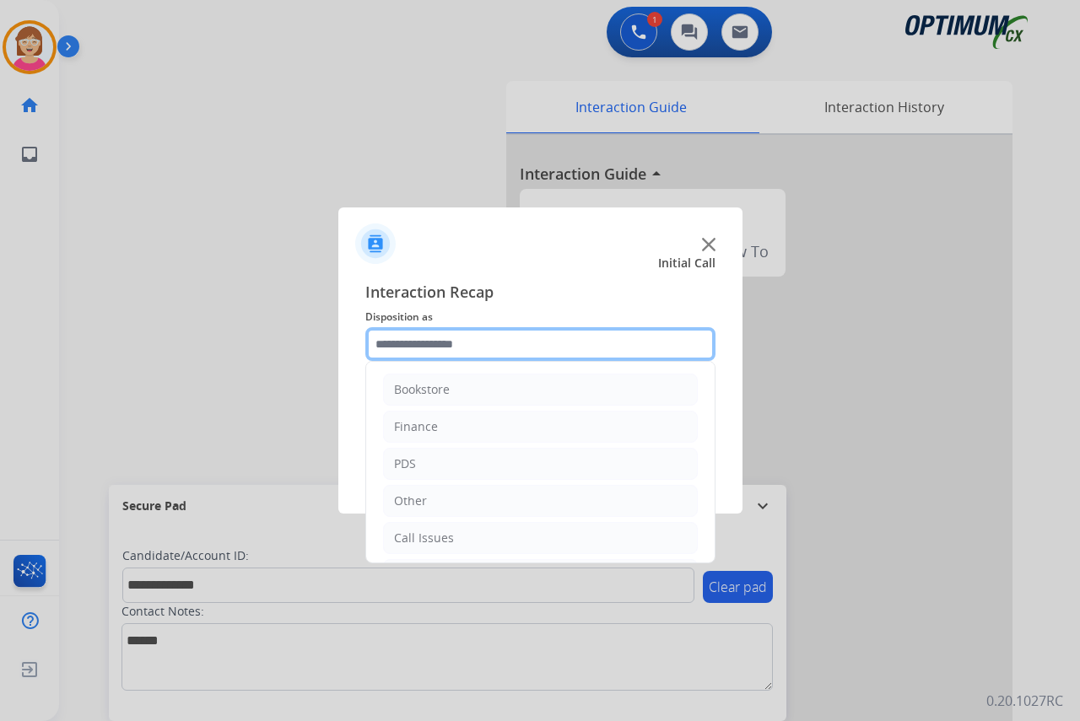
click at [400, 344] on input "text" at bounding box center [540, 344] width 350 height 34
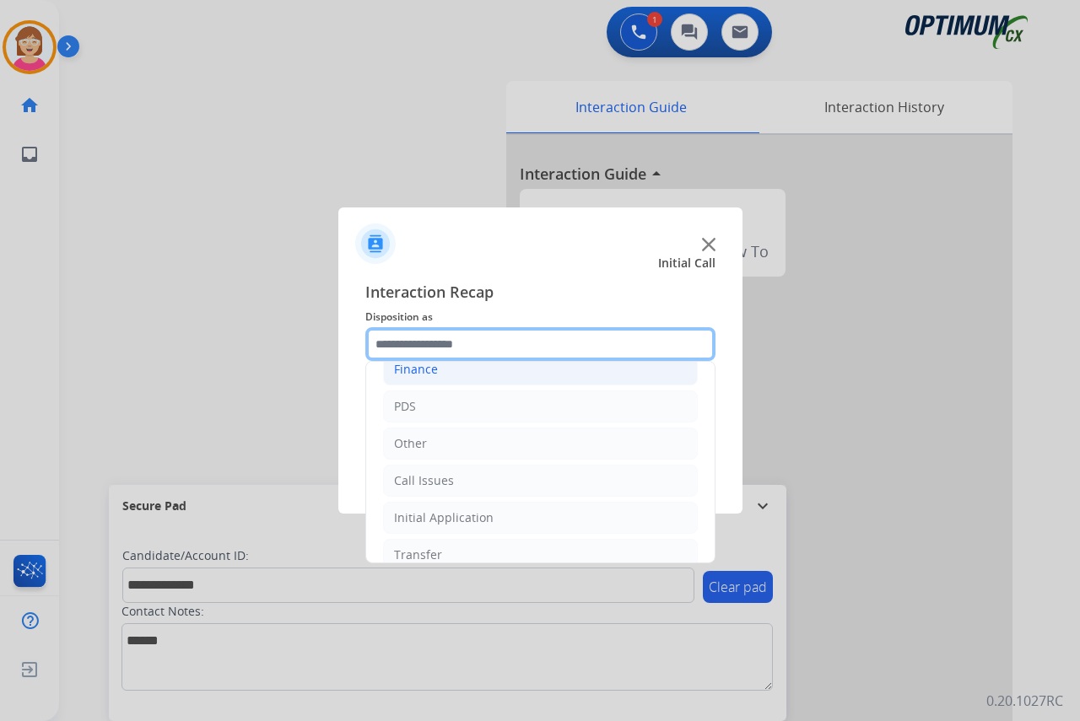
scroll to position [115, 0]
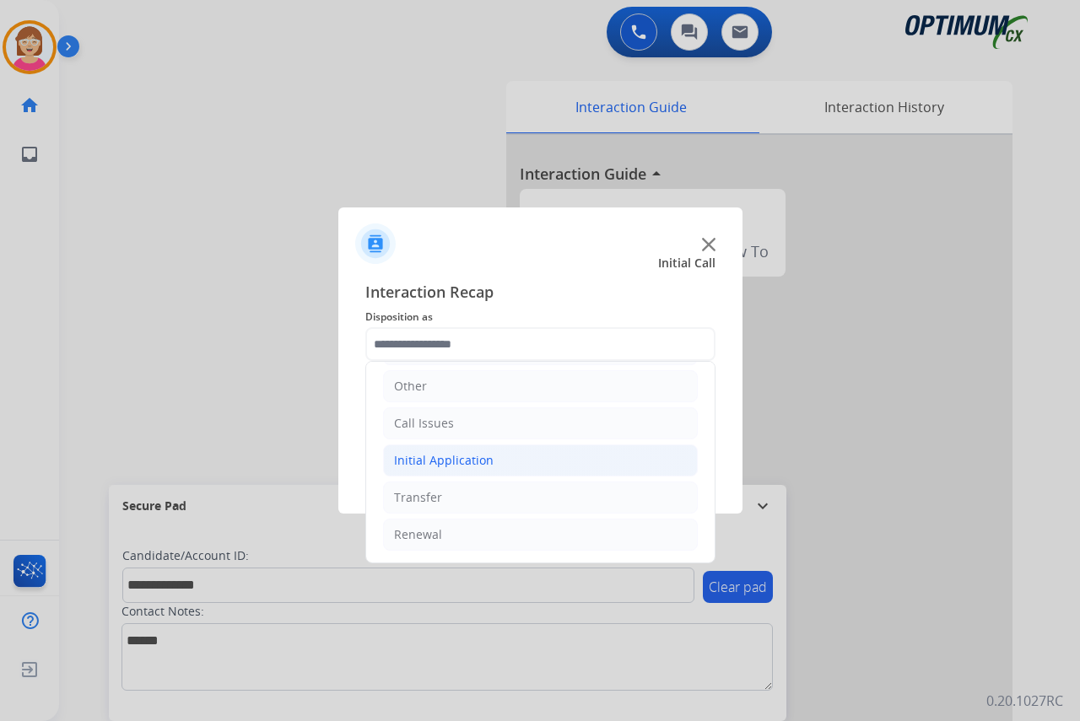
click at [446, 458] on div "Initial Application" at bounding box center [444, 460] width 100 height 17
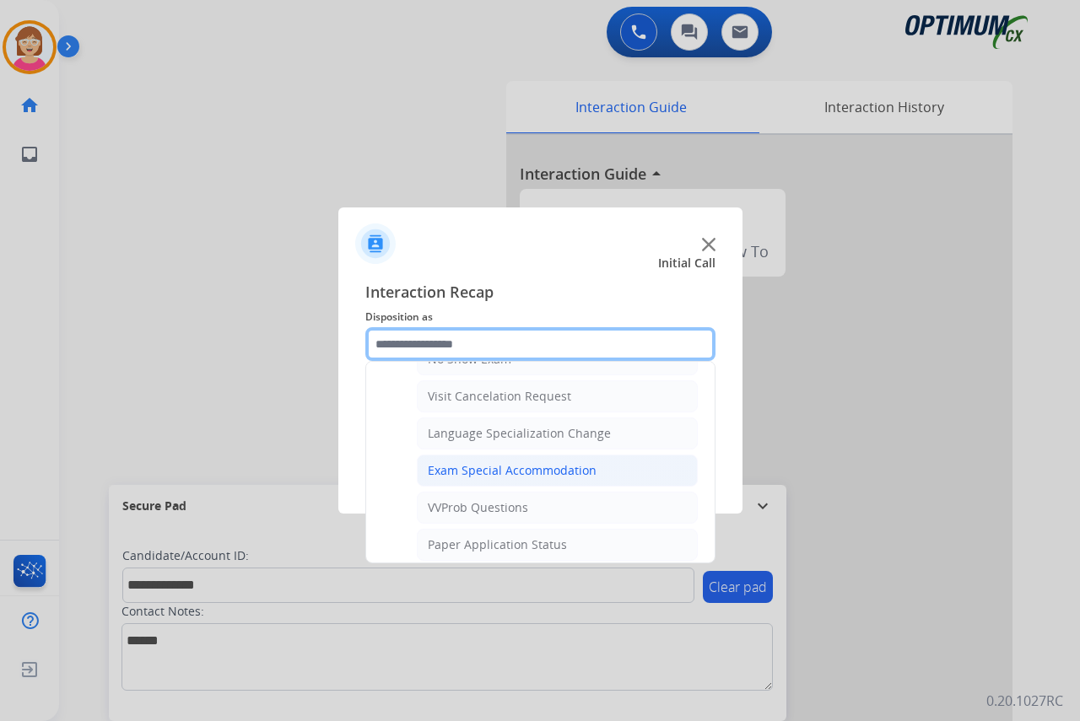
scroll to position [874, 0]
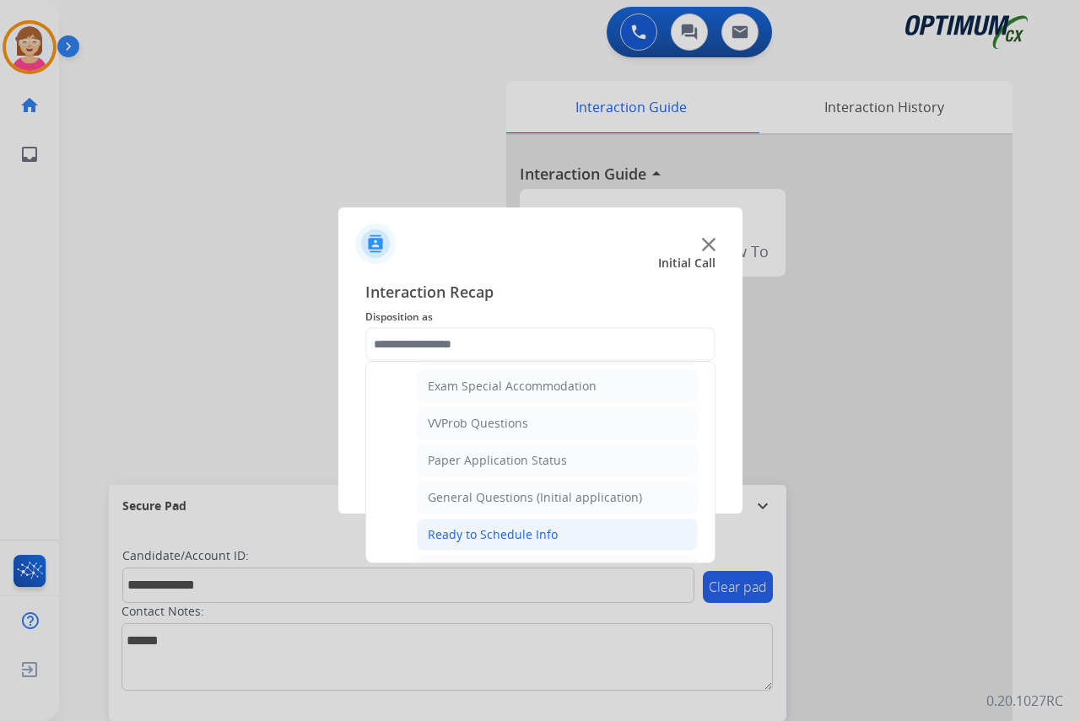
click at [511, 534] on div "Ready to Schedule Info" at bounding box center [493, 535] width 130 height 17
type input "**********"
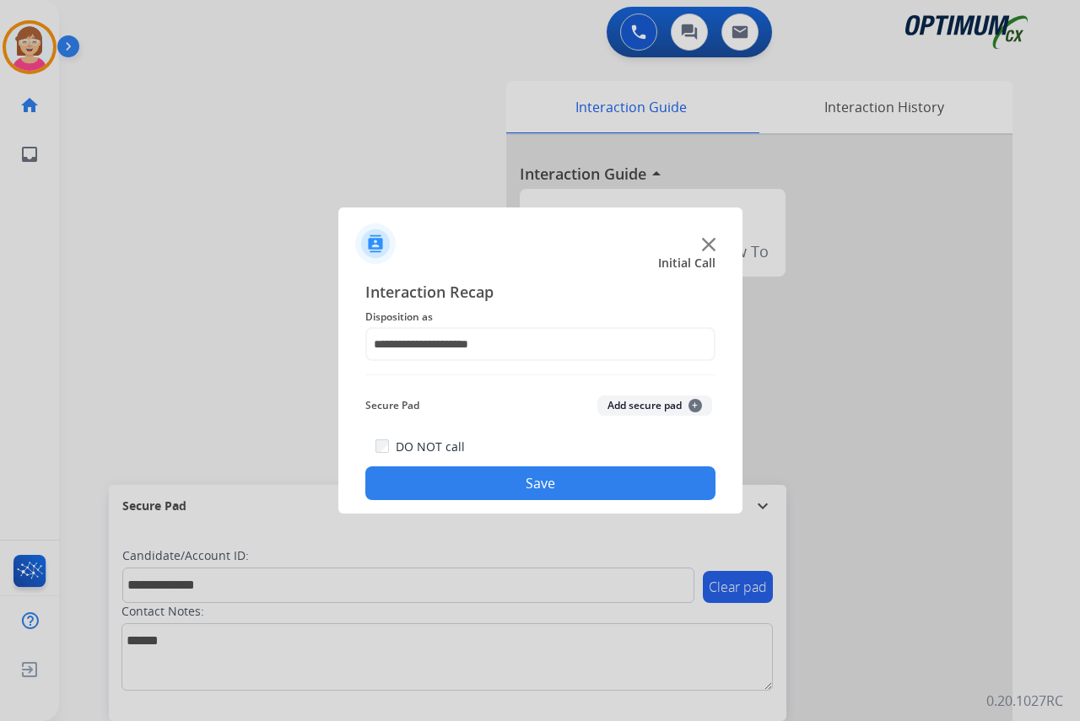
click at [696, 405] on span "+" at bounding box center [696, 406] width 14 height 14
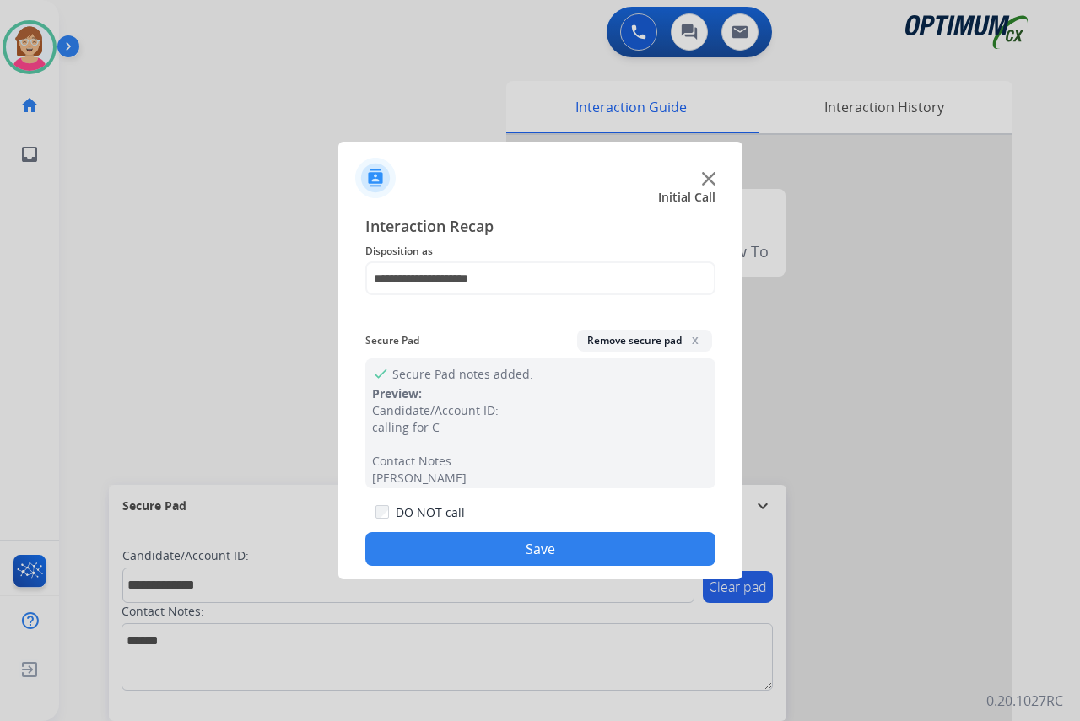
click at [404, 553] on button "Save" at bounding box center [540, 549] width 350 height 34
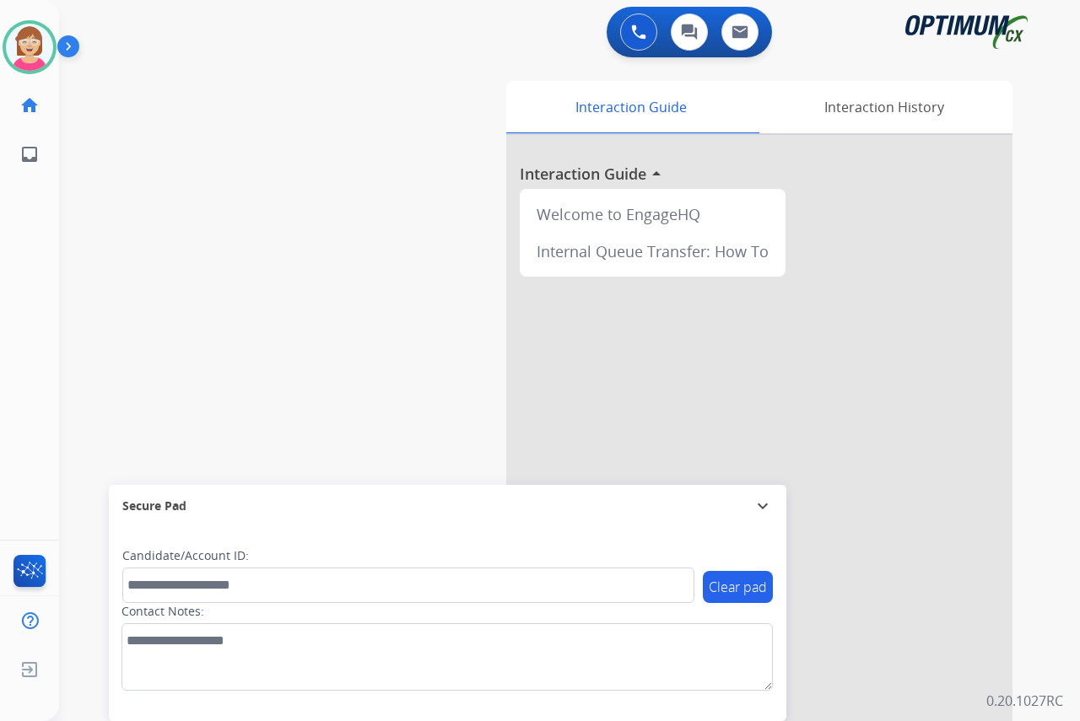
click at [35, 256] on div "[PERSON_NAME] Available Edit Avatar Agent: [PERSON_NAME] Profile: OCX Training …" at bounding box center [29, 360] width 59 height 721
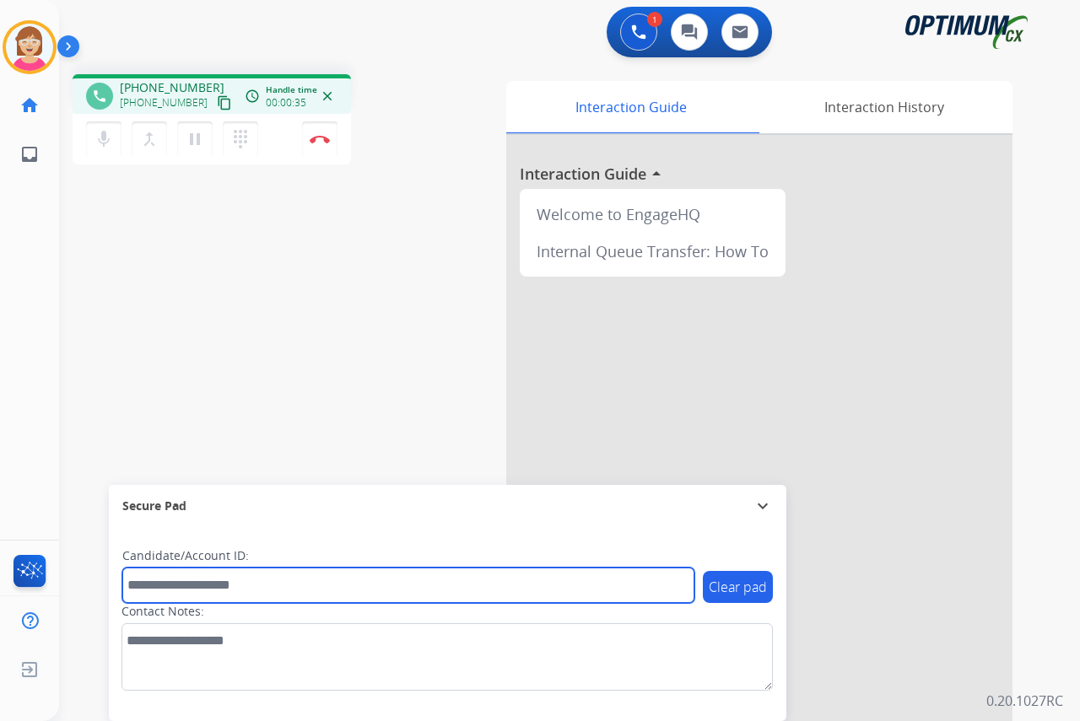
click at [151, 583] on input "text" at bounding box center [408, 585] width 572 height 35
click at [187, 589] on input "text" at bounding box center [408, 585] width 572 height 35
type input "*******"
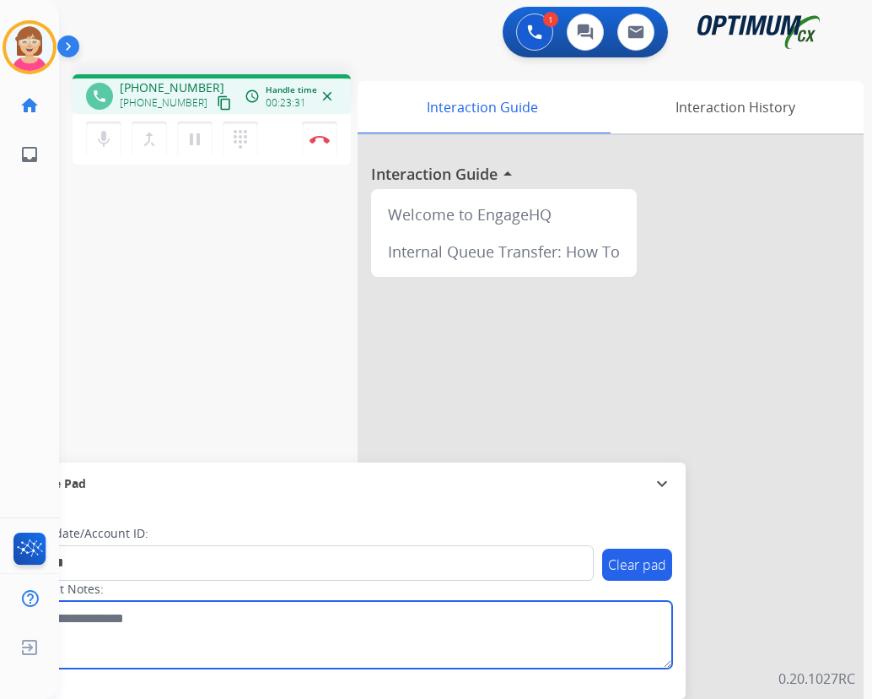
click at [200, 633] on textarea at bounding box center [346, 635] width 651 height 68
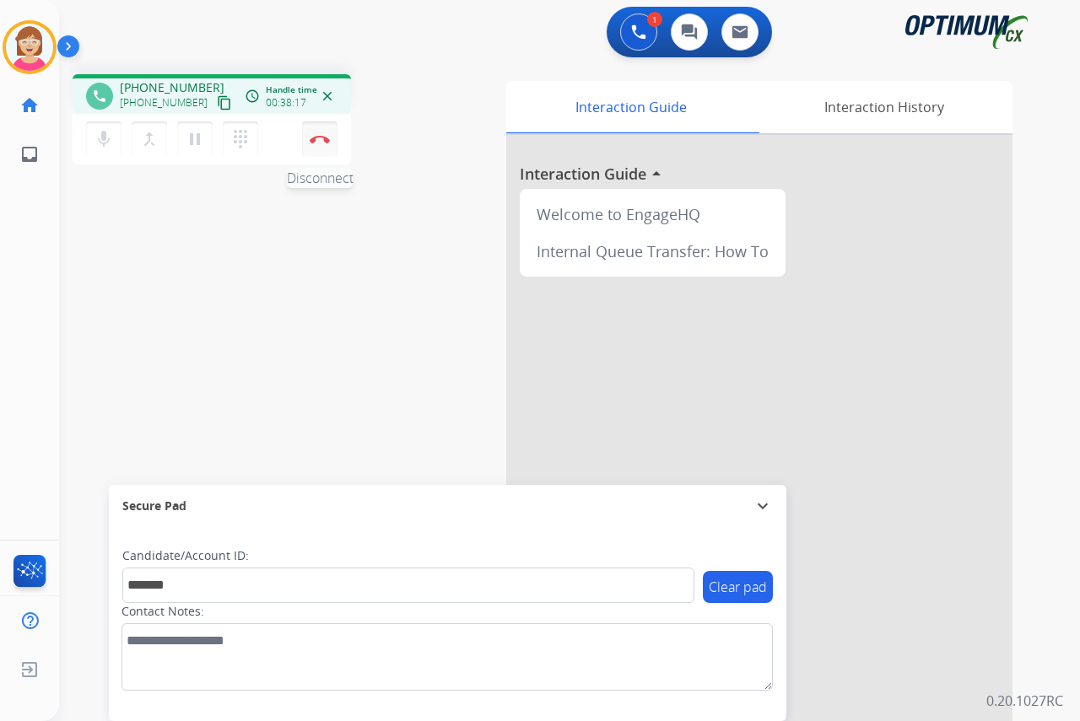
click at [317, 129] on button "Disconnect" at bounding box center [319, 139] width 35 height 35
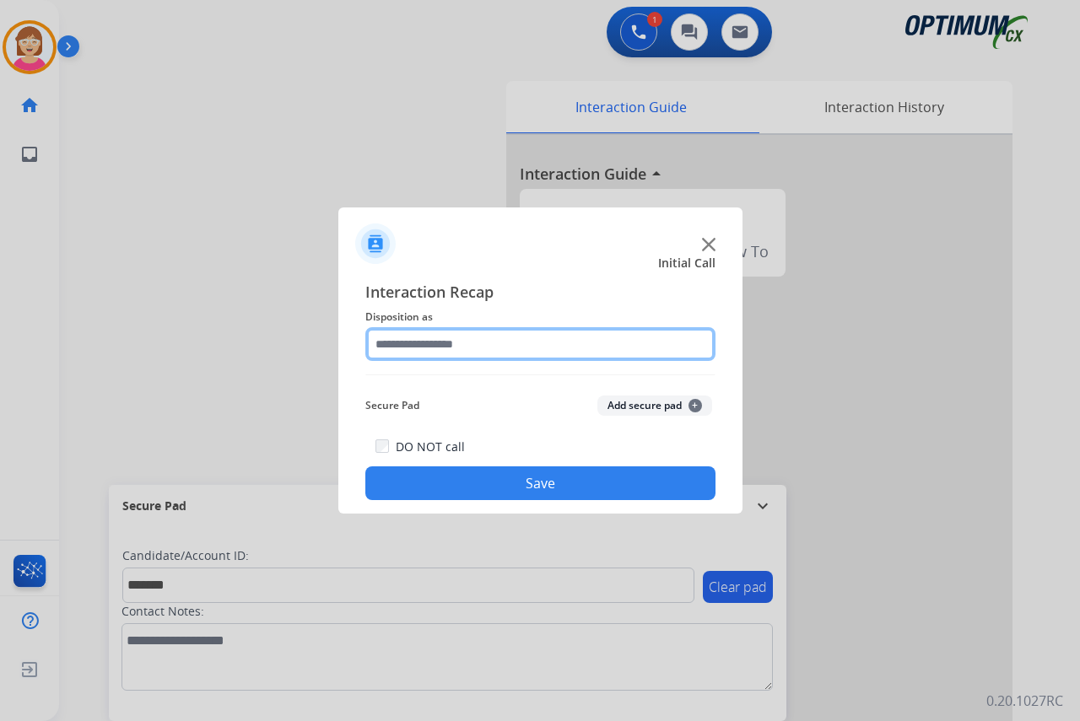
click at [408, 339] on input "text" at bounding box center [540, 344] width 350 height 34
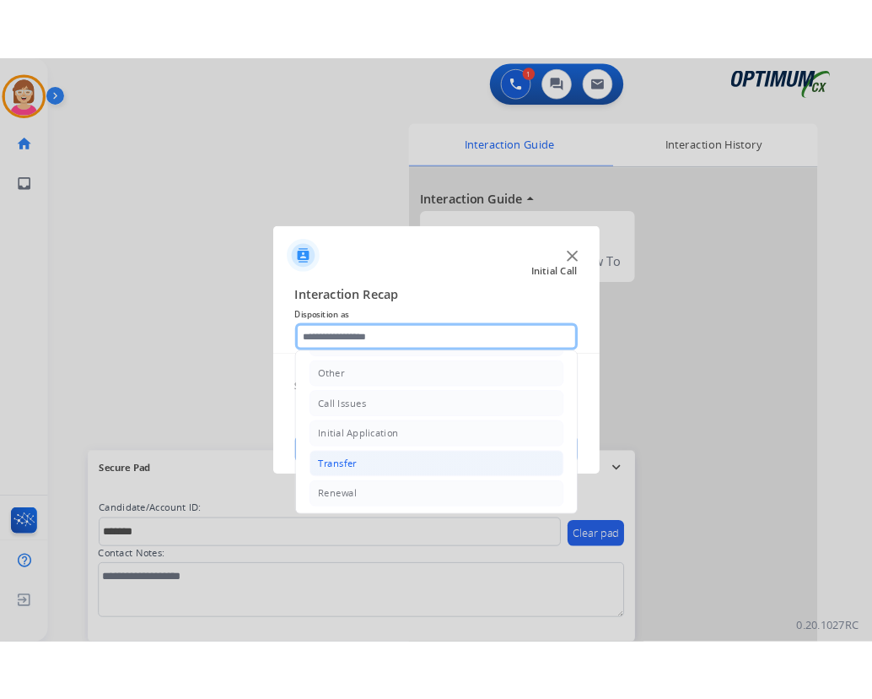
scroll to position [115, 0]
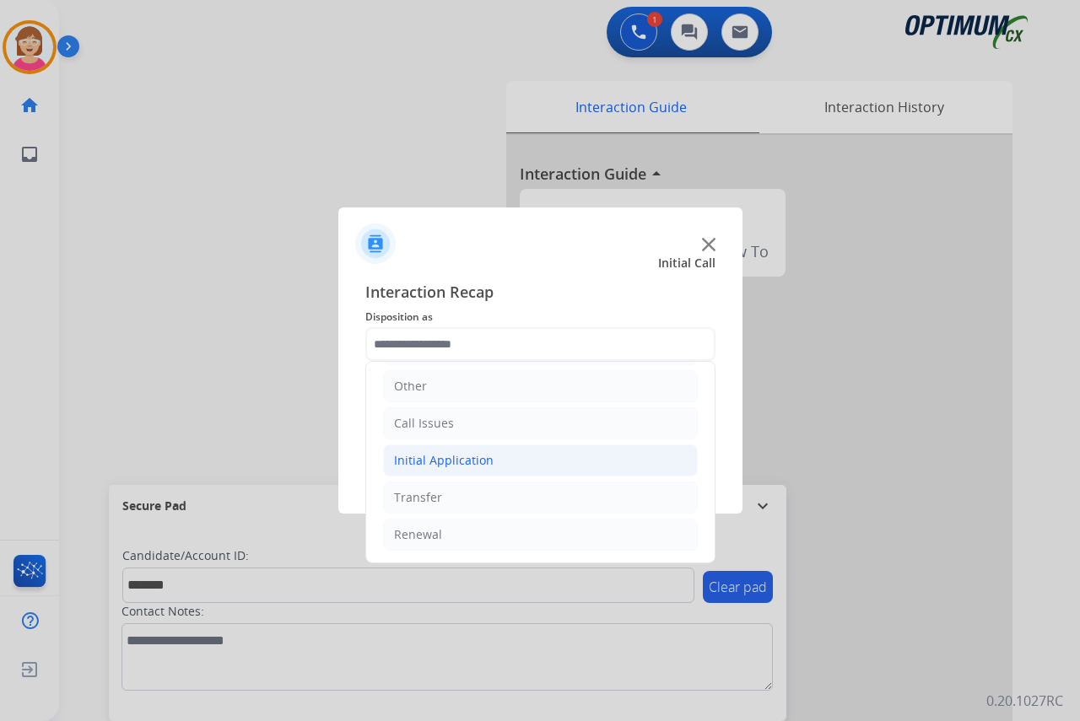
click at [443, 467] on div "Initial Application" at bounding box center [444, 460] width 100 height 17
click at [474, 499] on div "Credential Resend (Initial application)" at bounding box center [534, 497] width 213 height 17
type input "**********"
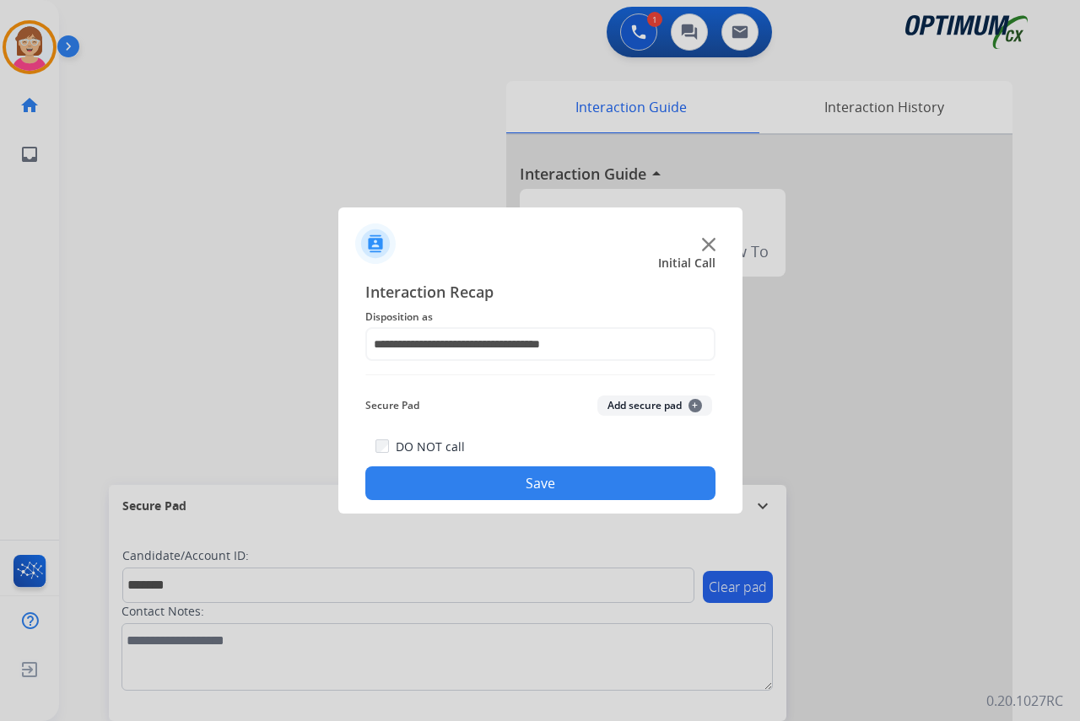
click at [695, 402] on span "+" at bounding box center [696, 406] width 14 height 14
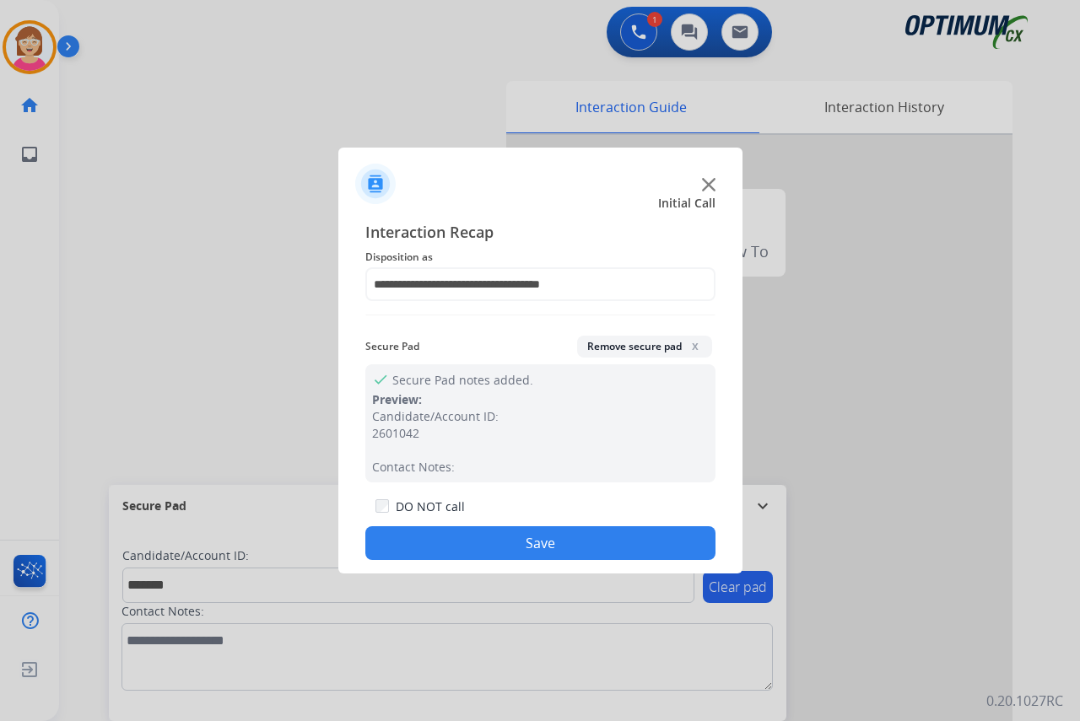
click at [433, 541] on button "Save" at bounding box center [540, 544] width 350 height 34
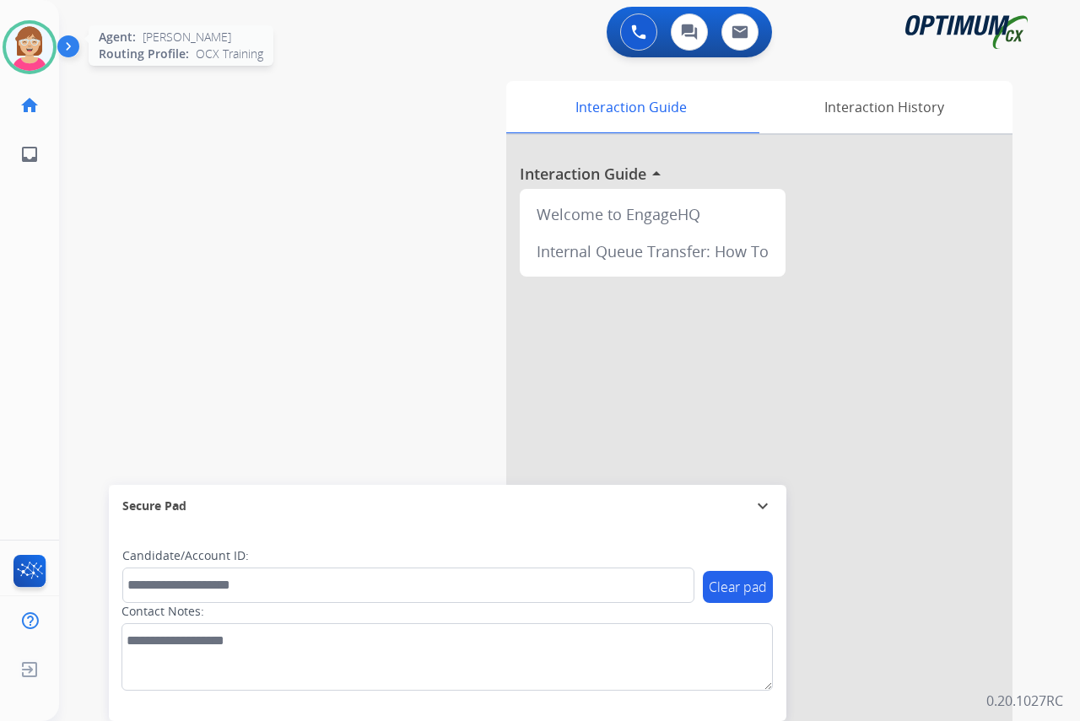
click at [28, 43] on img at bounding box center [29, 47] width 47 height 47
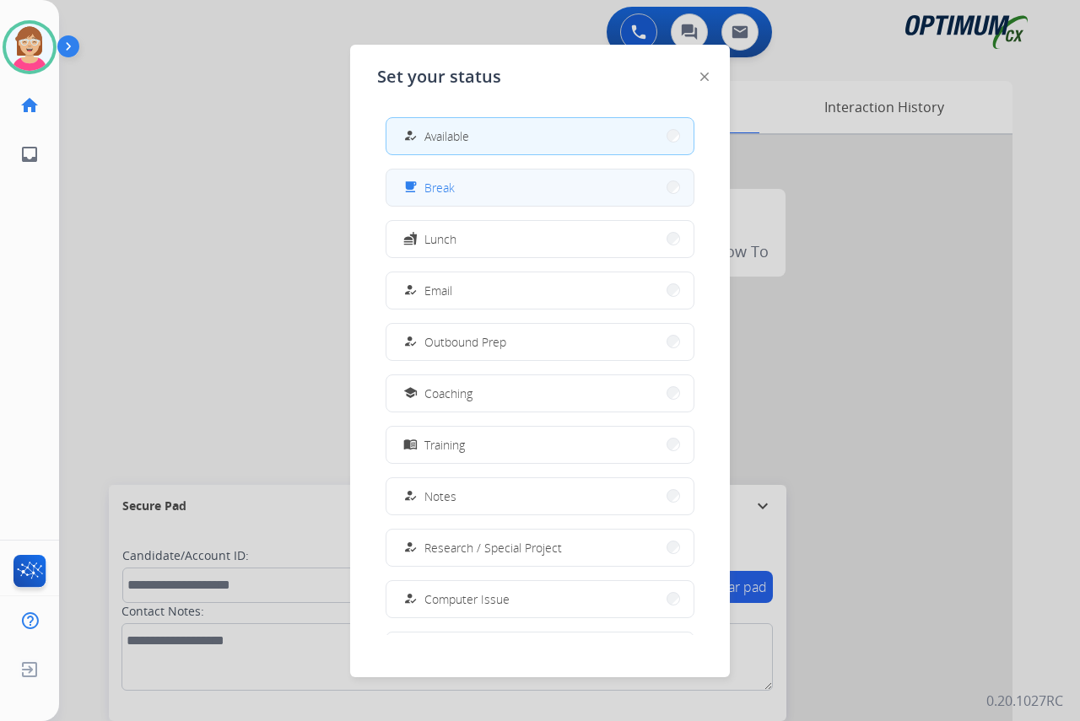
click at [462, 182] on button "free_breakfast Break" at bounding box center [539, 188] width 307 height 36
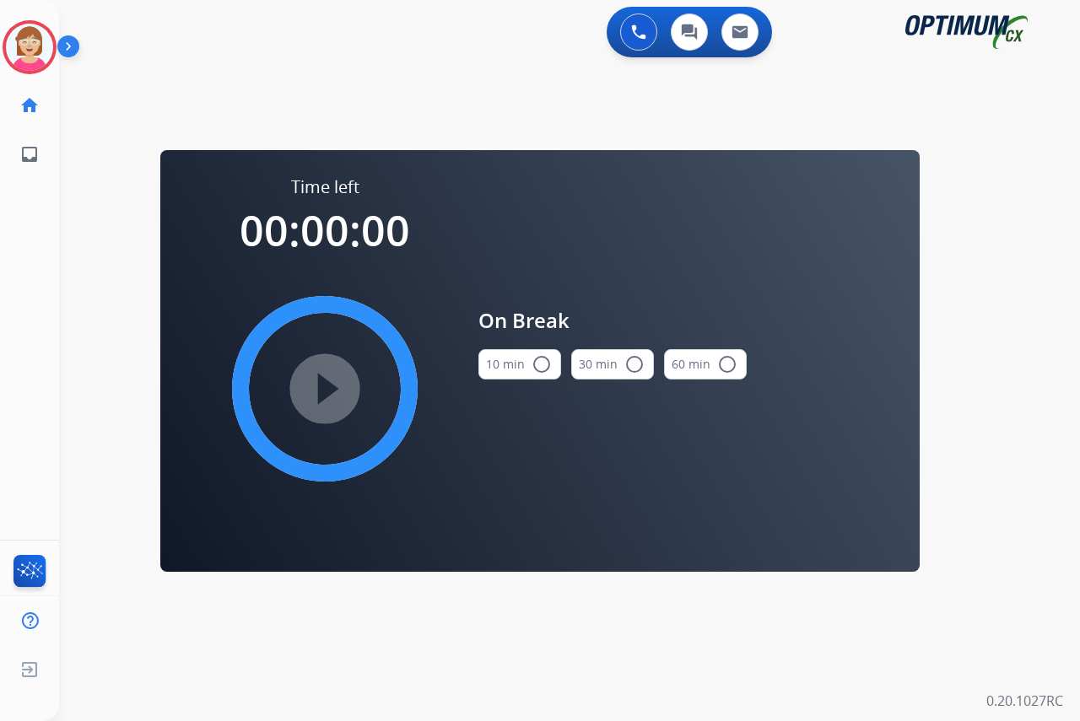
drag, startPoint x: 545, startPoint y: 365, endPoint x: 532, endPoint y: 370, distance: 14.4
click at [544, 365] on mat-icon "radio_button_unchecked" at bounding box center [542, 364] width 20 height 20
click at [323, 386] on mat-icon "play_circle_filled" at bounding box center [325, 389] width 20 height 20
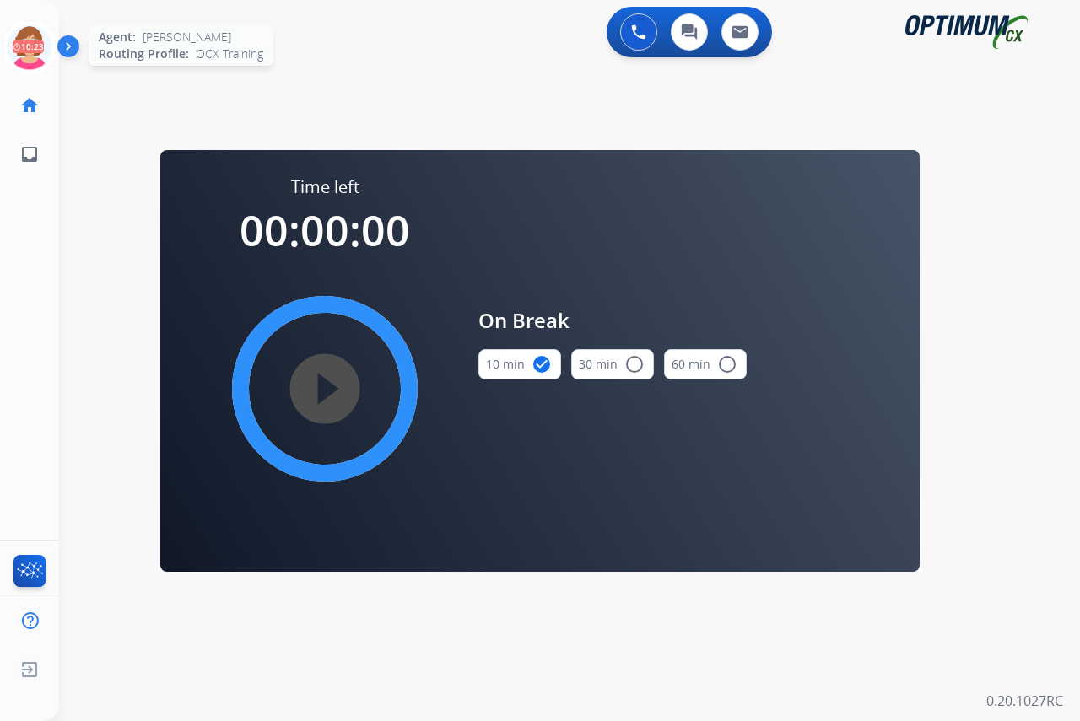
click at [24, 32] on icon at bounding box center [30, 47] width 55 height 55
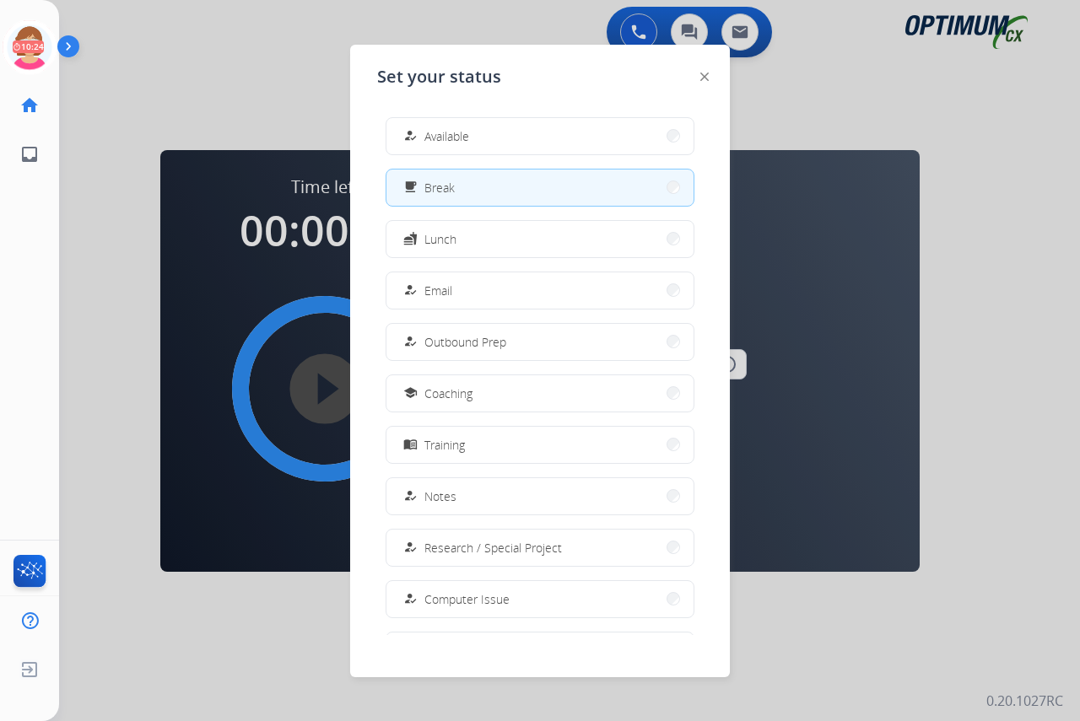
click at [476, 446] on button "menu_book Training" at bounding box center [539, 445] width 307 height 36
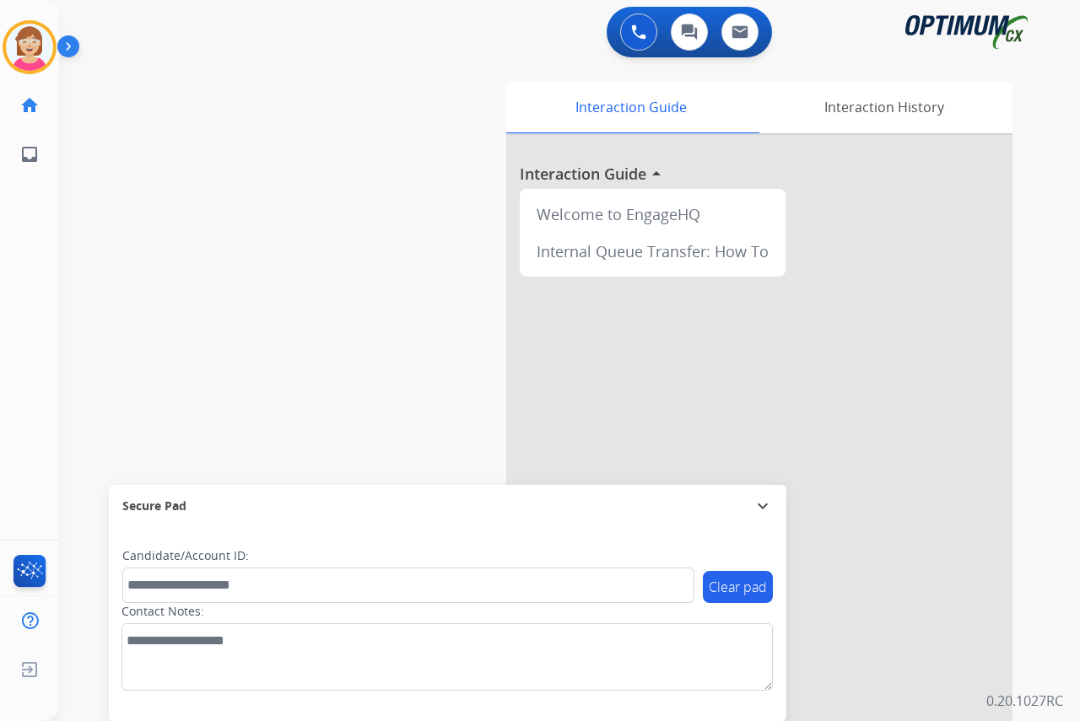
drag, startPoint x: 28, startPoint y: 213, endPoint x: 33, endPoint y: 184, distance: 29.1
click at [28, 213] on div "[PERSON_NAME] Training Edit Avatar Agent: [PERSON_NAME] Profile: OCX Training h…" at bounding box center [29, 360] width 59 height 721
click at [32, 52] on img at bounding box center [29, 47] width 47 height 47
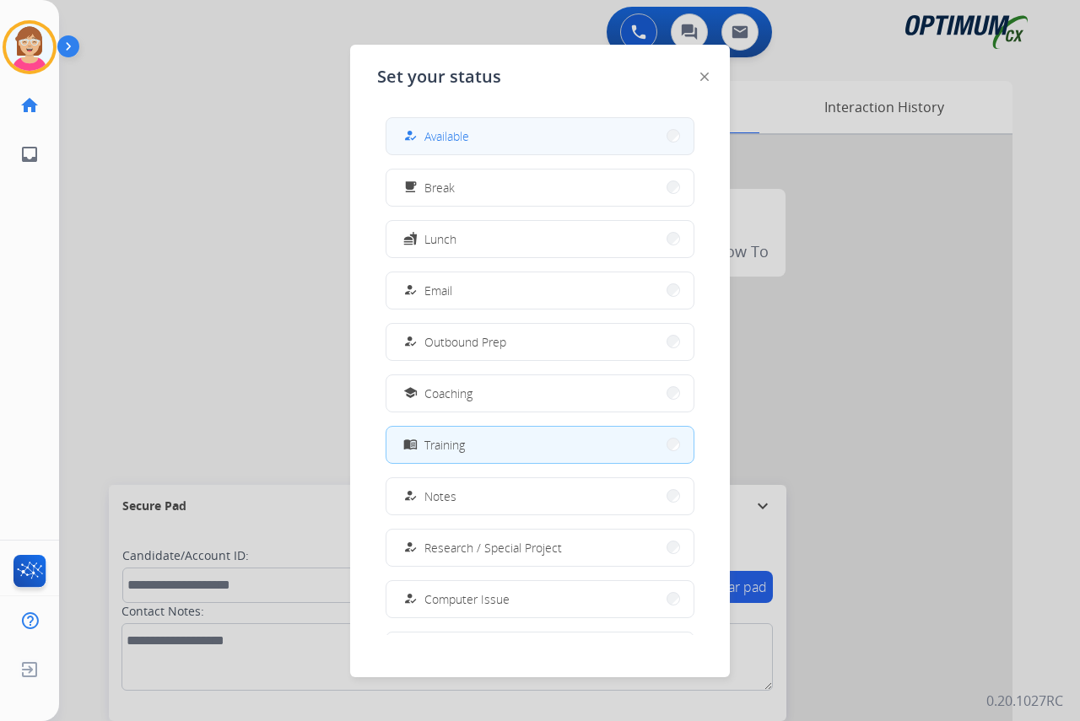
click at [475, 132] on button "how_to_reg Available" at bounding box center [539, 136] width 307 height 36
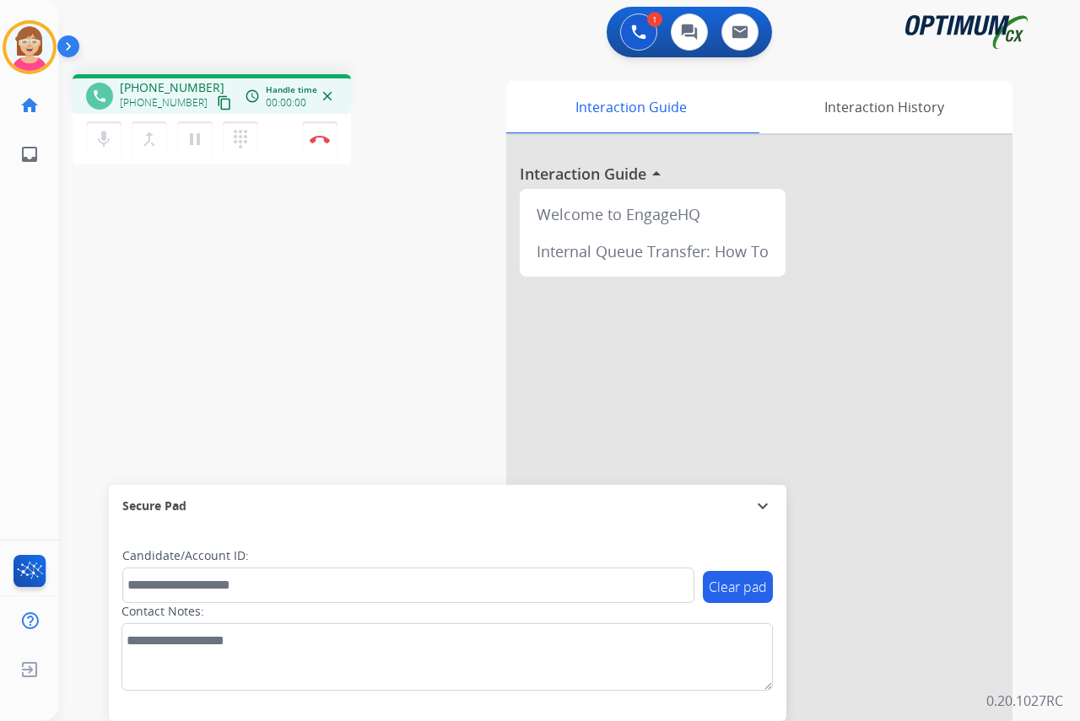
drag, startPoint x: 43, startPoint y: 317, endPoint x: 26, endPoint y: 316, distance: 17.0
click at [41, 317] on div "[PERSON_NAME] Edit Avatar Agent: [PERSON_NAME] Profile: OCX Training home Home …" at bounding box center [29, 360] width 59 height 721
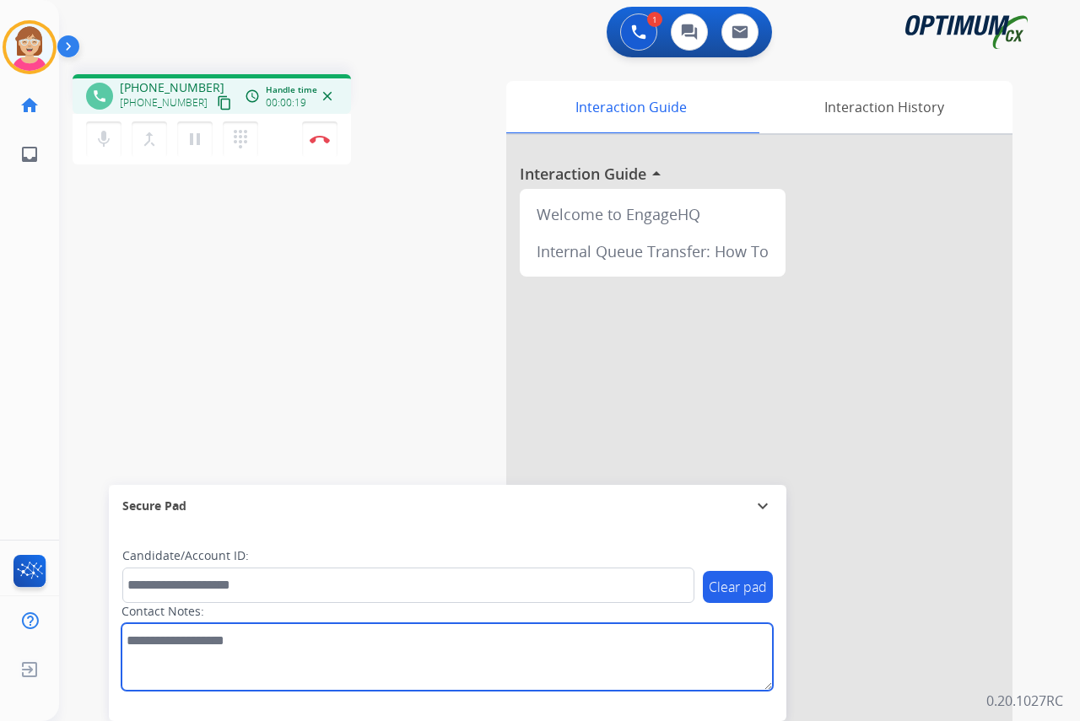
click at [141, 640] on textarea at bounding box center [447, 658] width 651 height 68
type textarea "********"
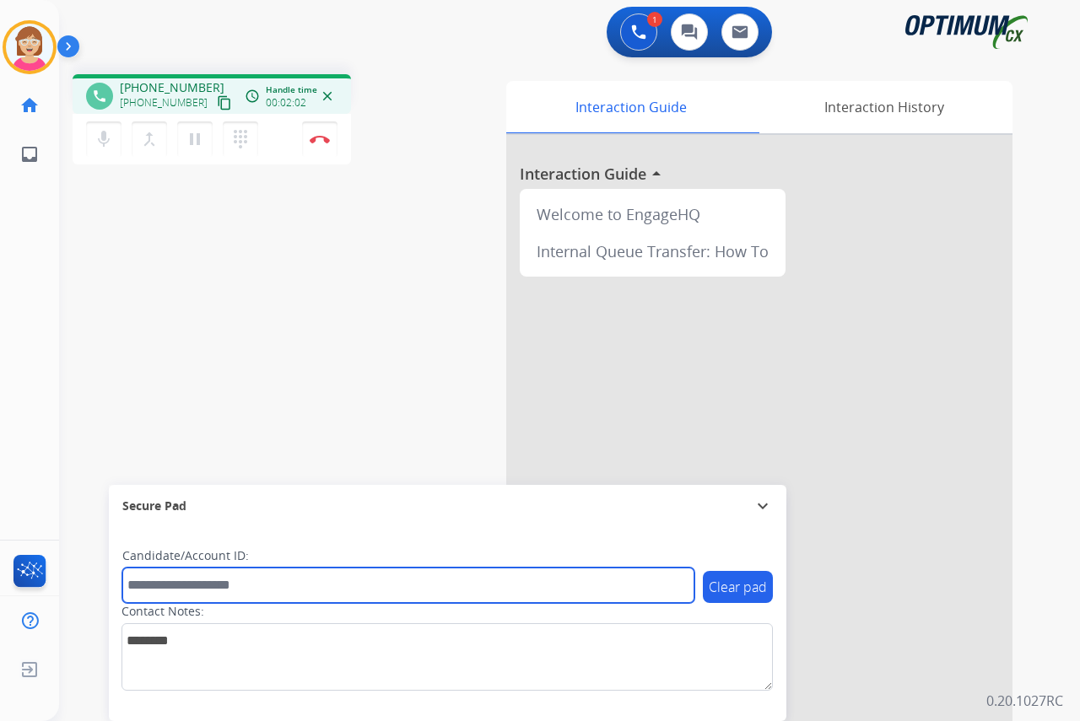
click at [150, 583] on input "text" at bounding box center [408, 585] width 572 height 35
type input "*******"
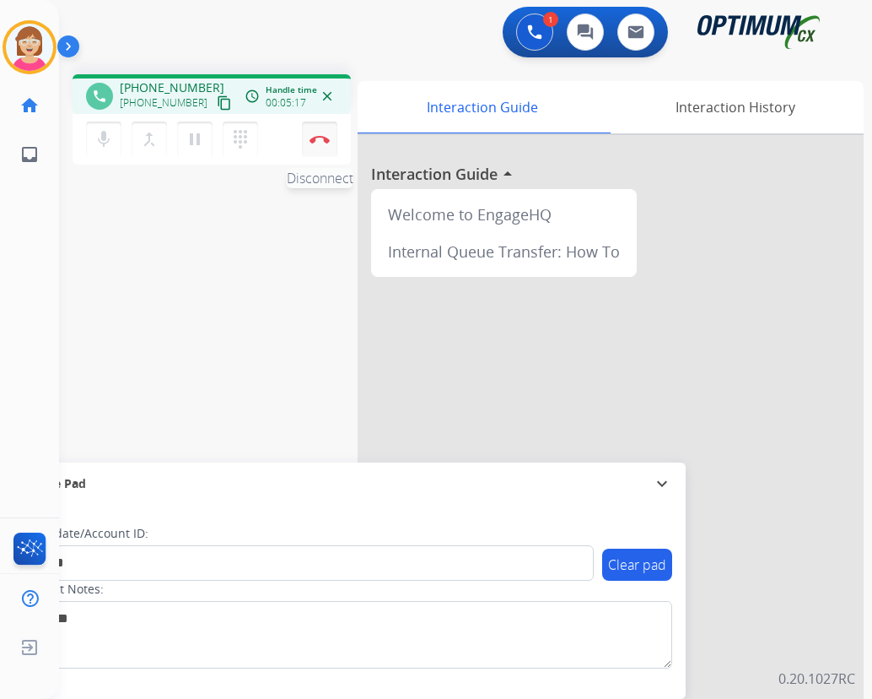
click at [323, 138] on img at bounding box center [320, 139] width 20 height 8
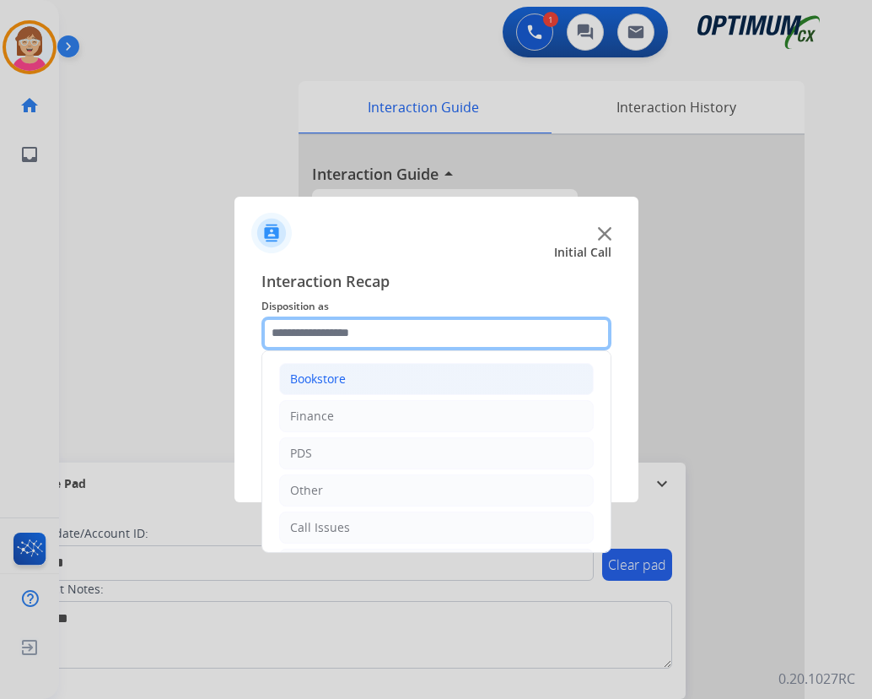
drag, startPoint x: 312, startPoint y: 331, endPoint x: 355, endPoint y: 391, distance: 73.8
click at [311, 333] on input "text" at bounding box center [437, 333] width 350 height 34
click at [308, 331] on input "text" at bounding box center [437, 333] width 350 height 34
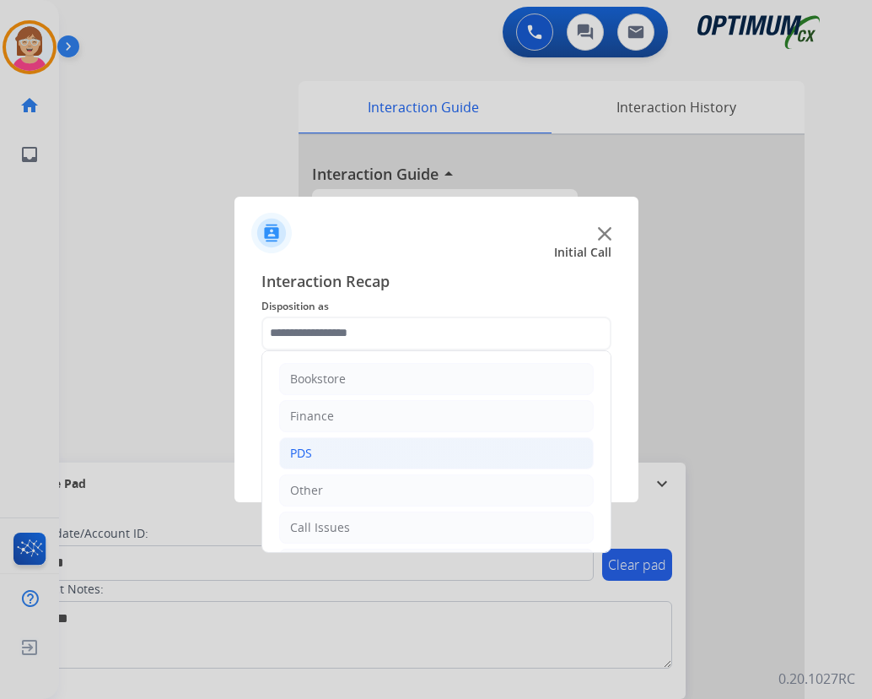
click at [318, 456] on li "PDS" at bounding box center [436, 453] width 315 height 32
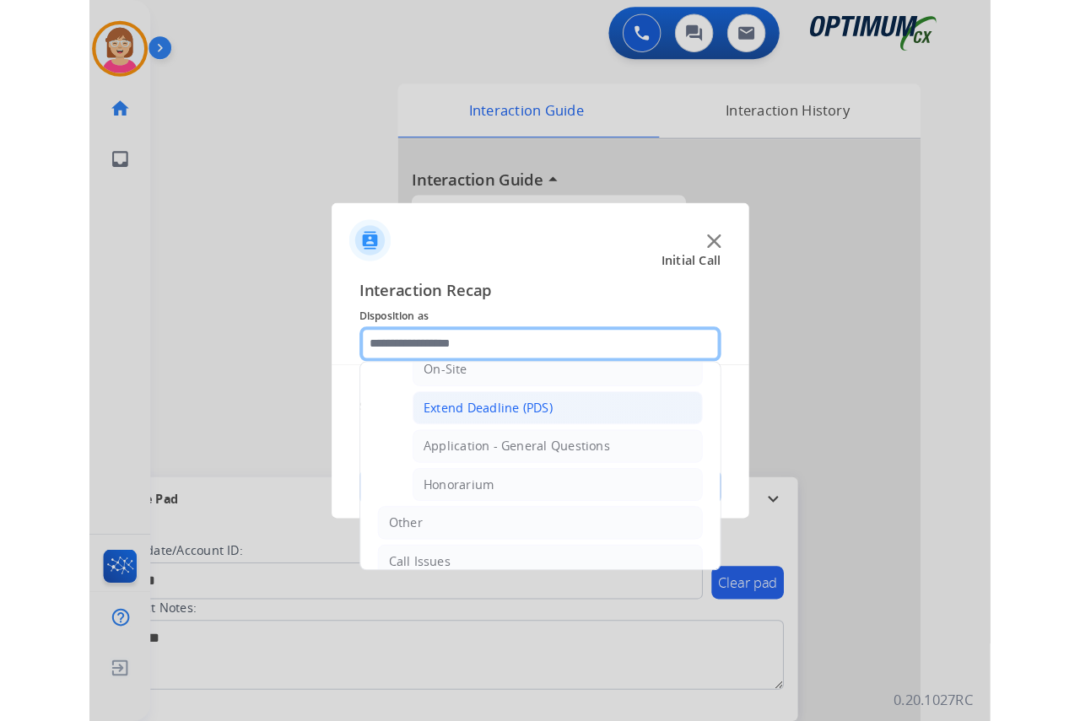
scroll to position [425, 0]
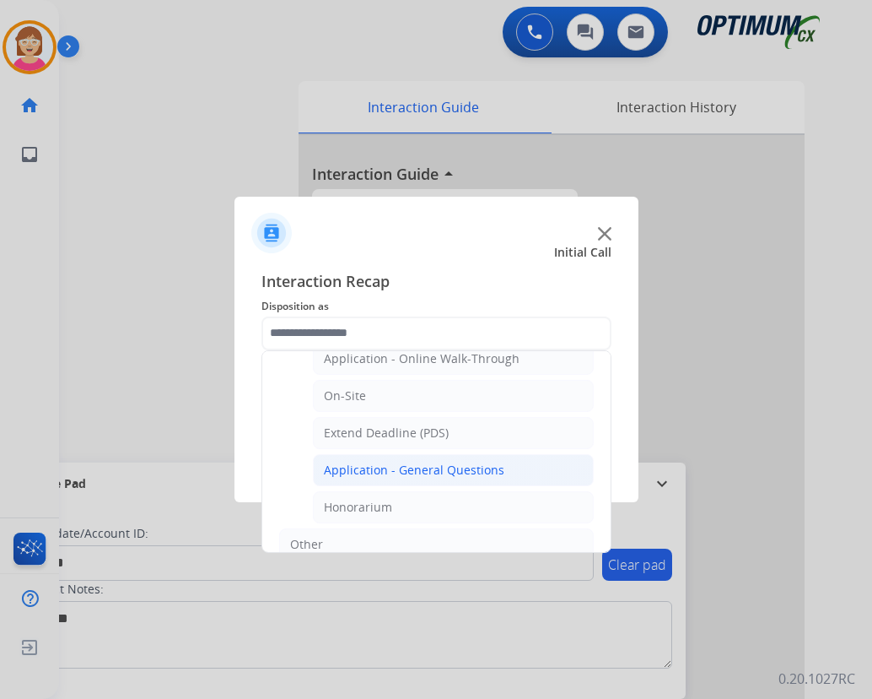
click at [435, 468] on div "Application - General Questions" at bounding box center [414, 470] width 181 height 17
type input "**********"
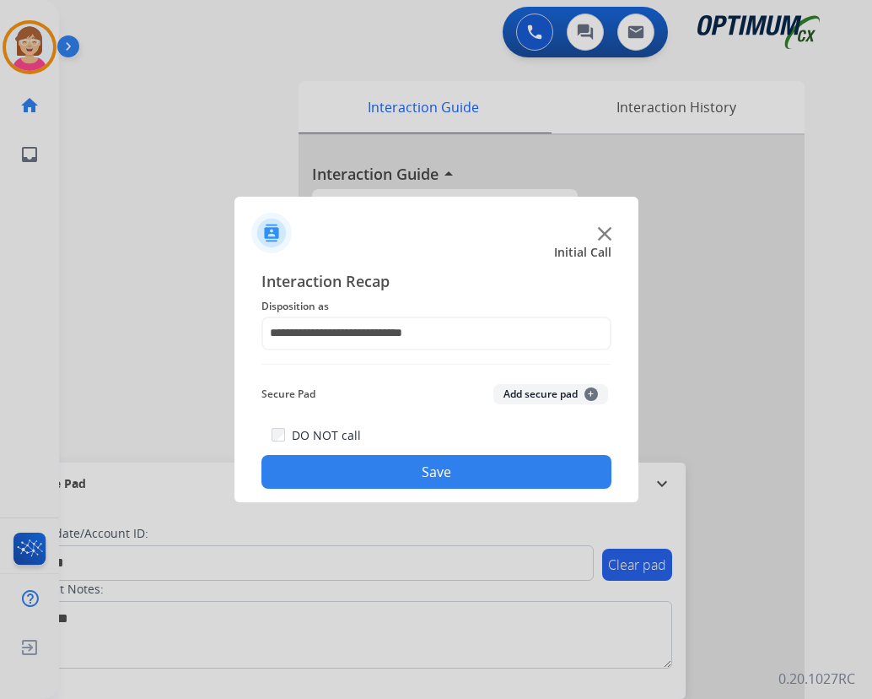
click at [593, 392] on span "+" at bounding box center [592, 394] width 14 height 14
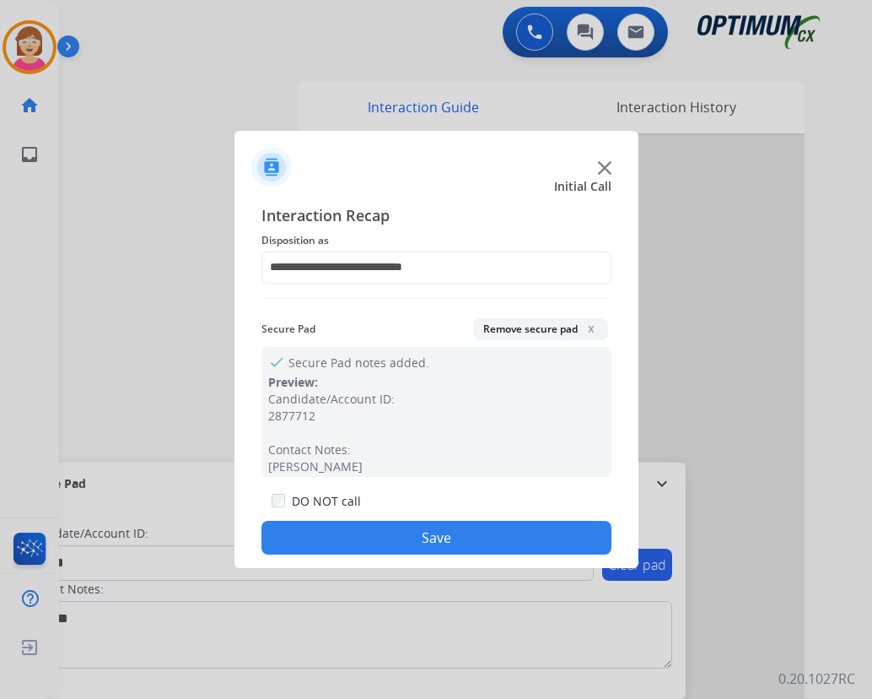
click at [390, 534] on button "Save" at bounding box center [437, 538] width 350 height 34
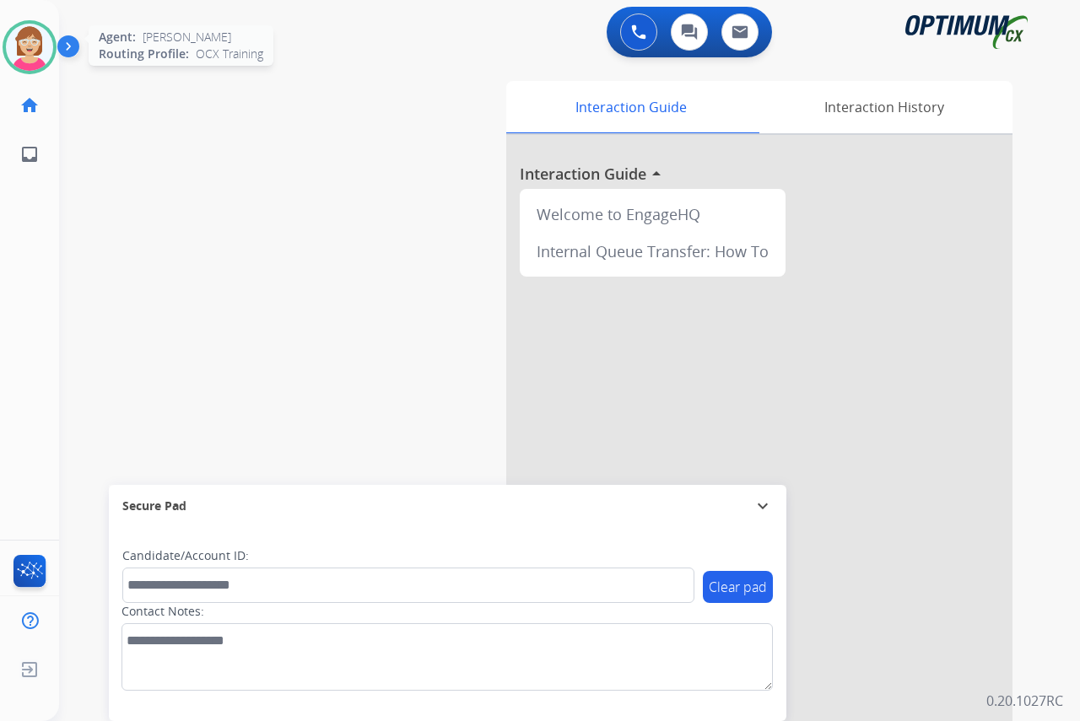
click at [35, 48] on img at bounding box center [29, 47] width 47 height 47
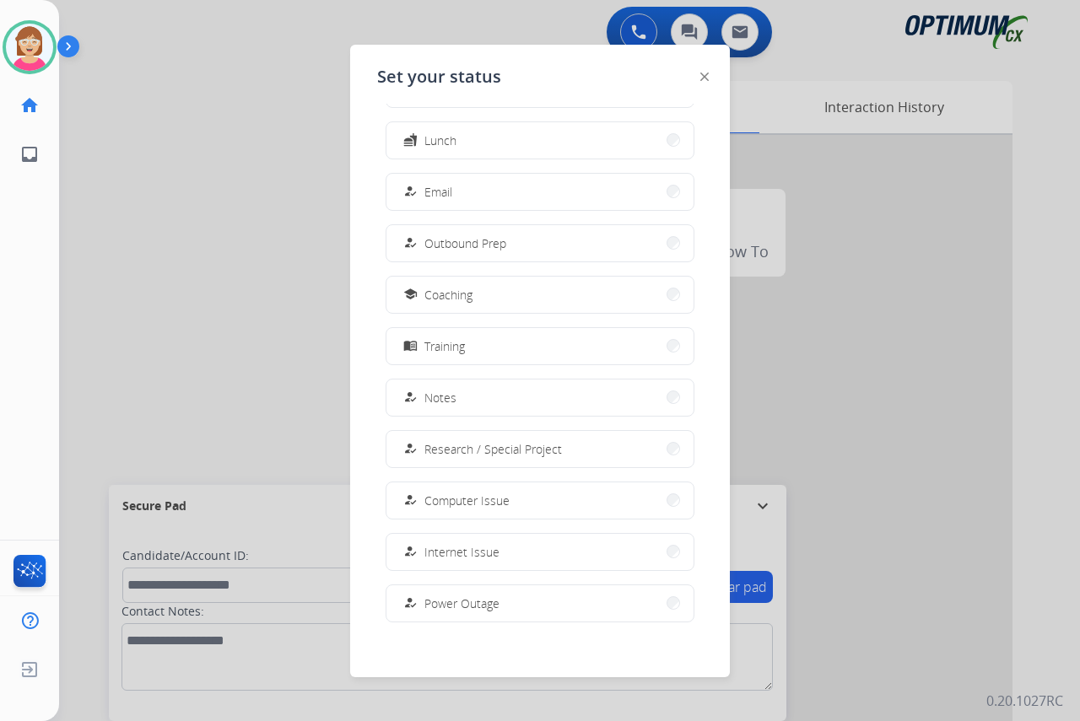
scroll to position [159, 0]
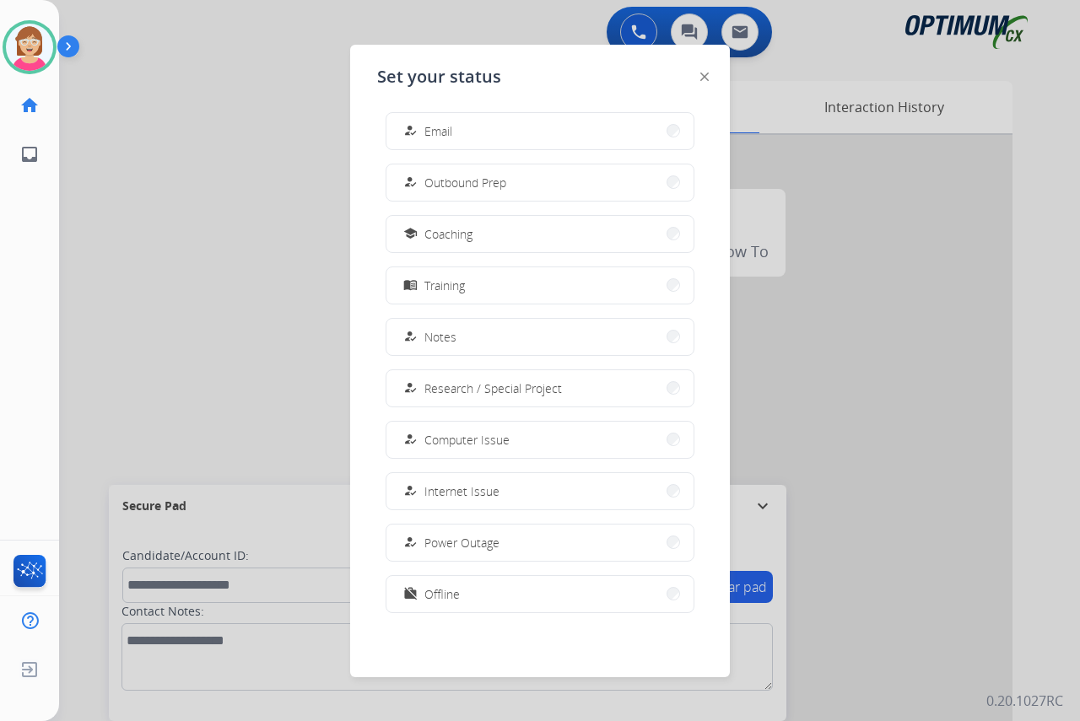
drag, startPoint x: 456, startPoint y: 595, endPoint x: 469, endPoint y: 587, distance: 14.8
click at [458, 594] on span "Offline" at bounding box center [441, 595] width 35 height 18
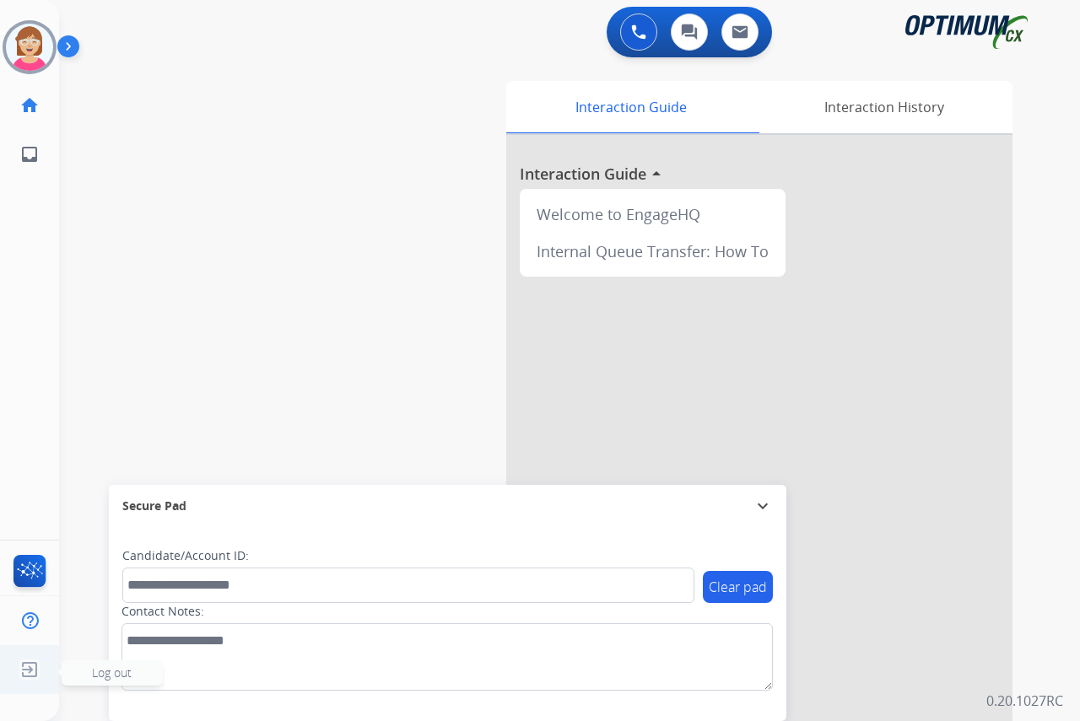
click at [129, 670] on span "Log out" at bounding box center [112, 673] width 40 height 16
